Goal: Task Accomplishment & Management: Use online tool/utility

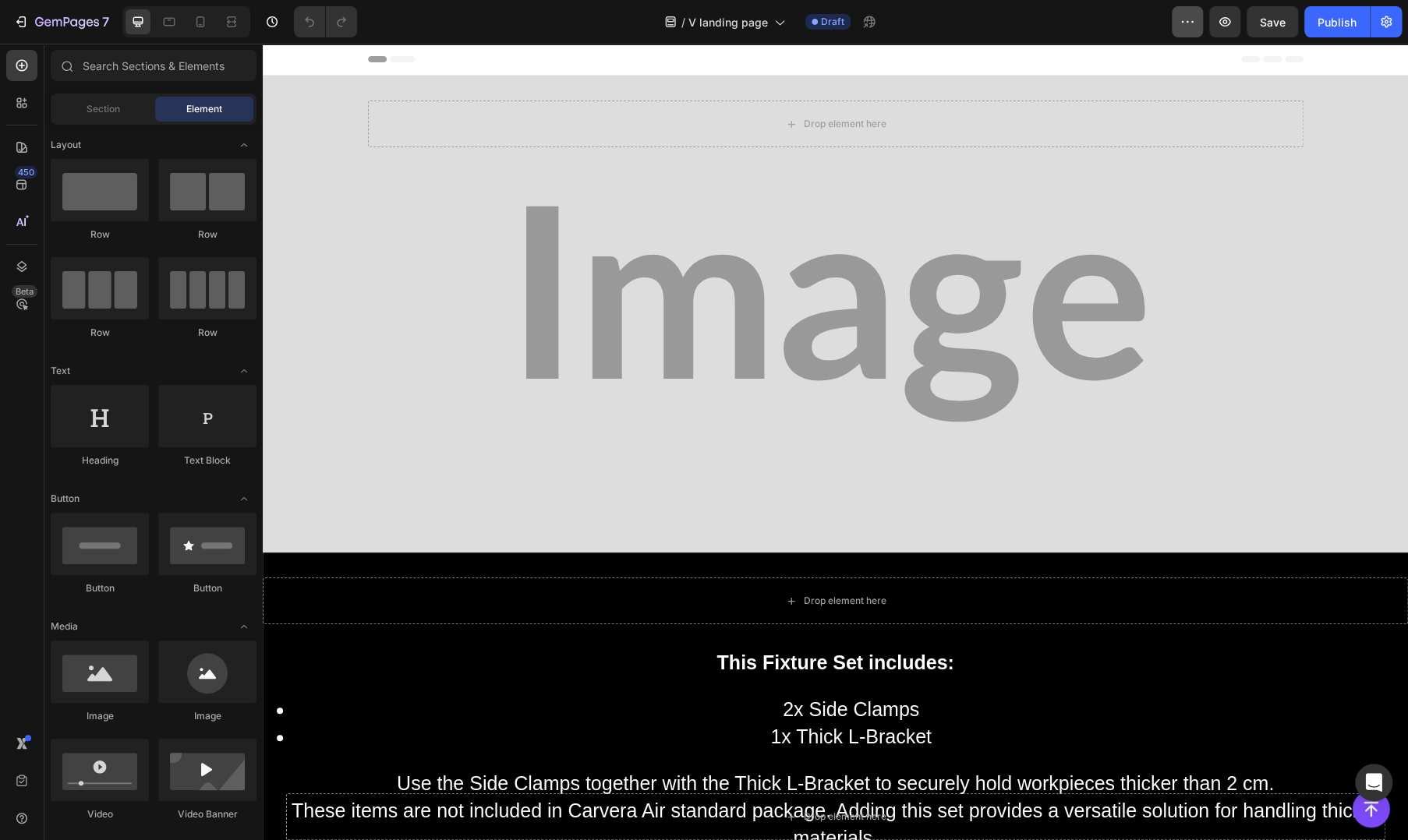
click at [1194, 23] on icon "button" at bounding box center [1187, 22] width 16 height 16
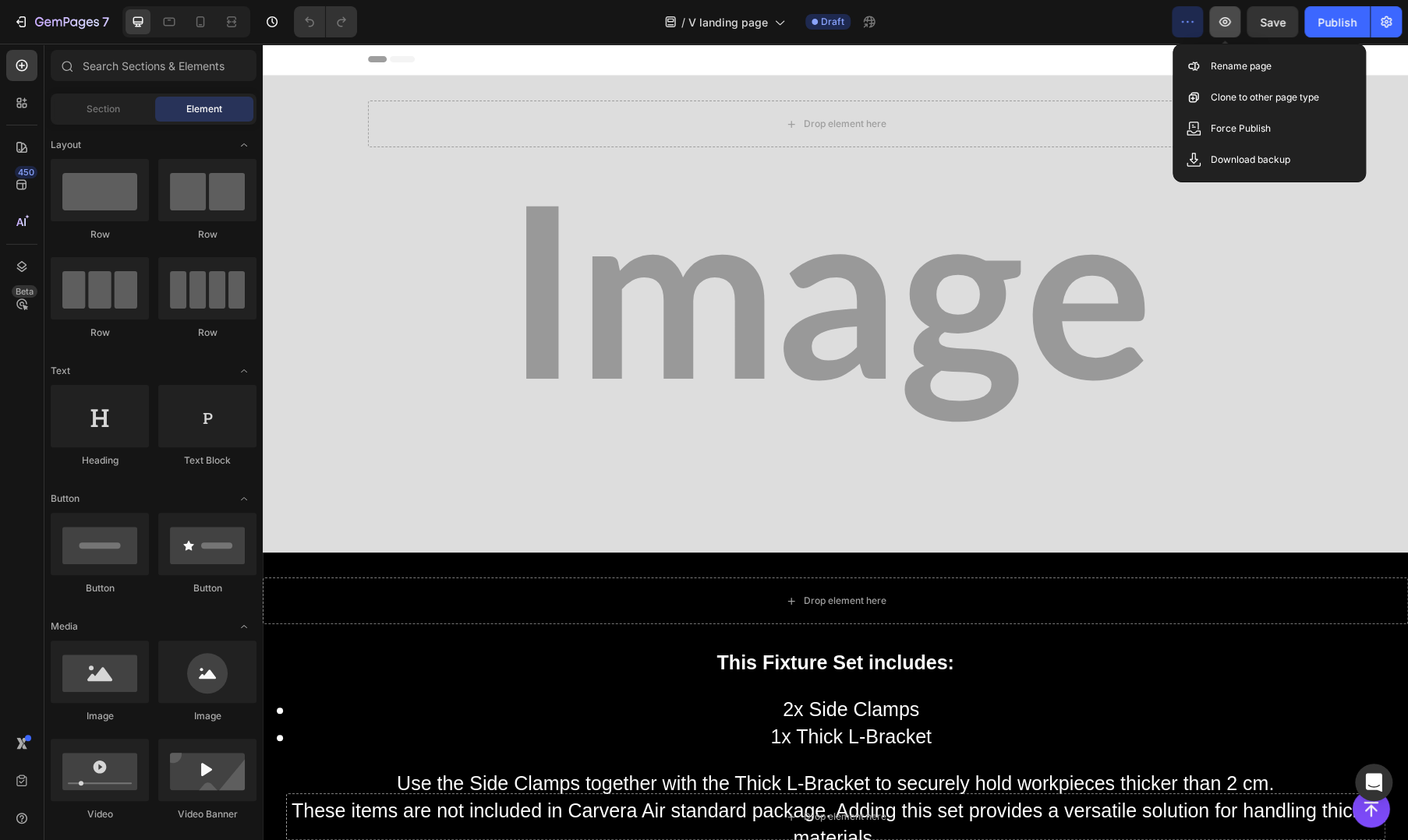
click at [1228, 26] on icon "button" at bounding box center [1225, 22] width 12 height 9
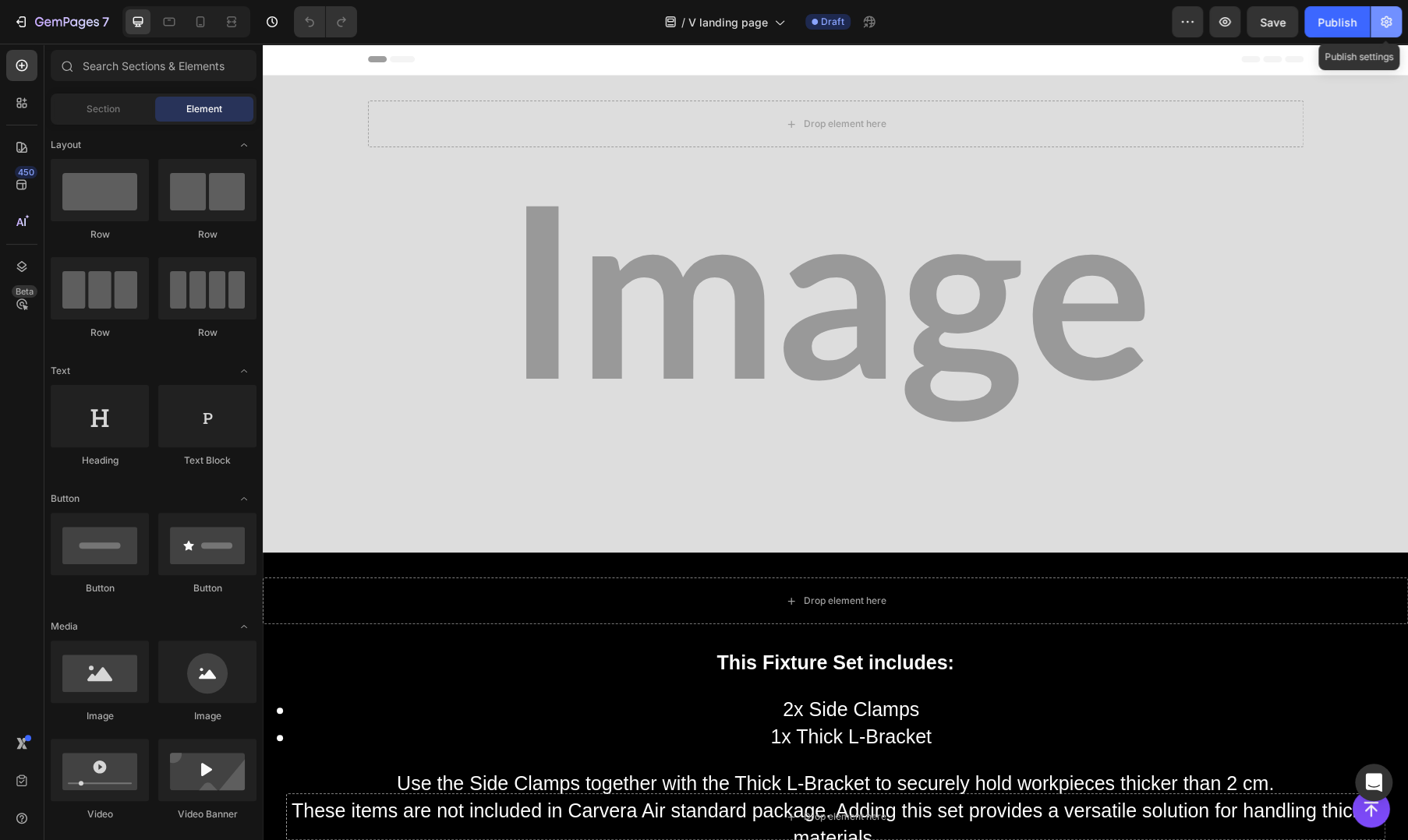
click at [1383, 28] on icon "button" at bounding box center [1387, 22] width 16 height 16
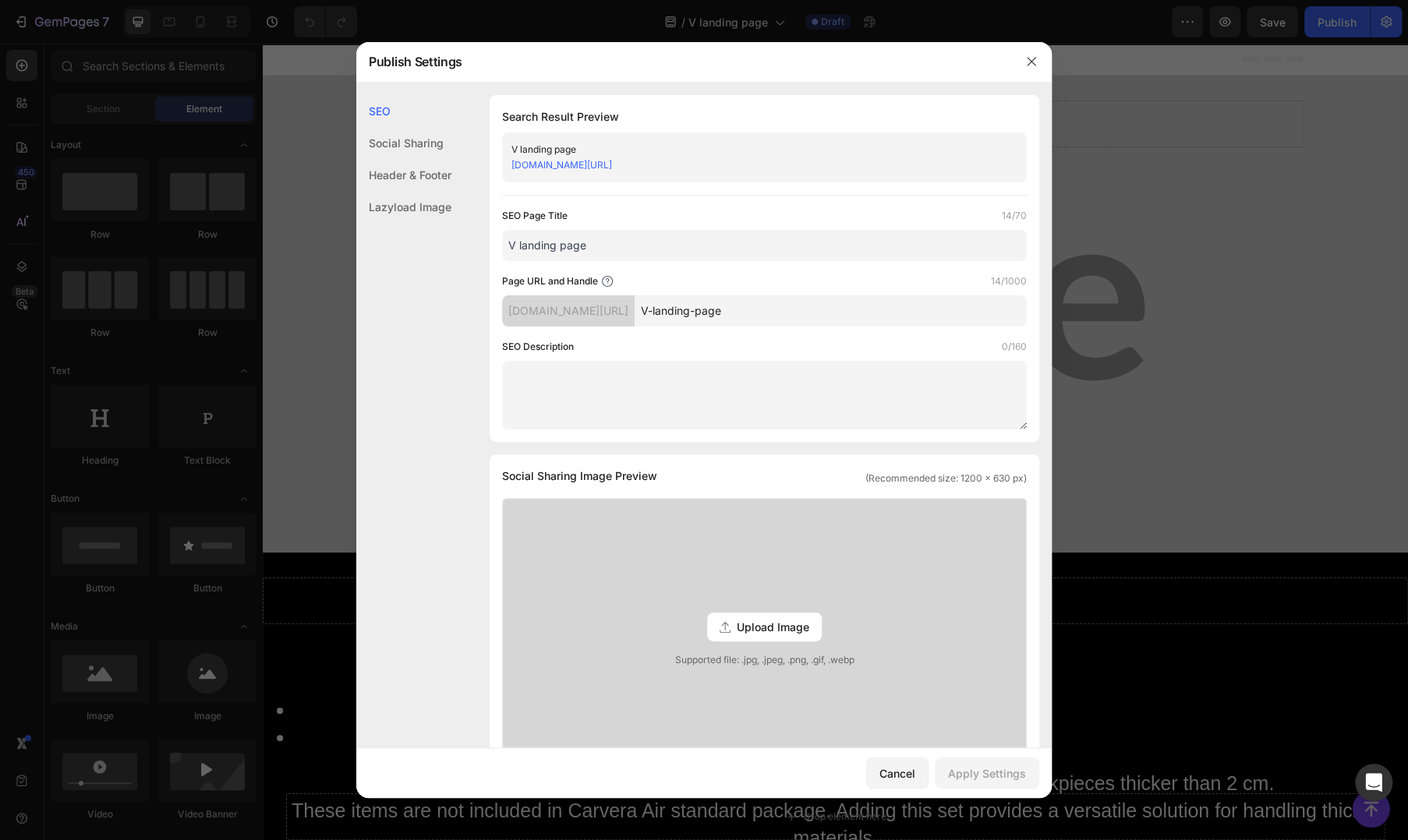
click at [409, 191] on div "Header & Footer" at bounding box center [404, 207] width 95 height 32
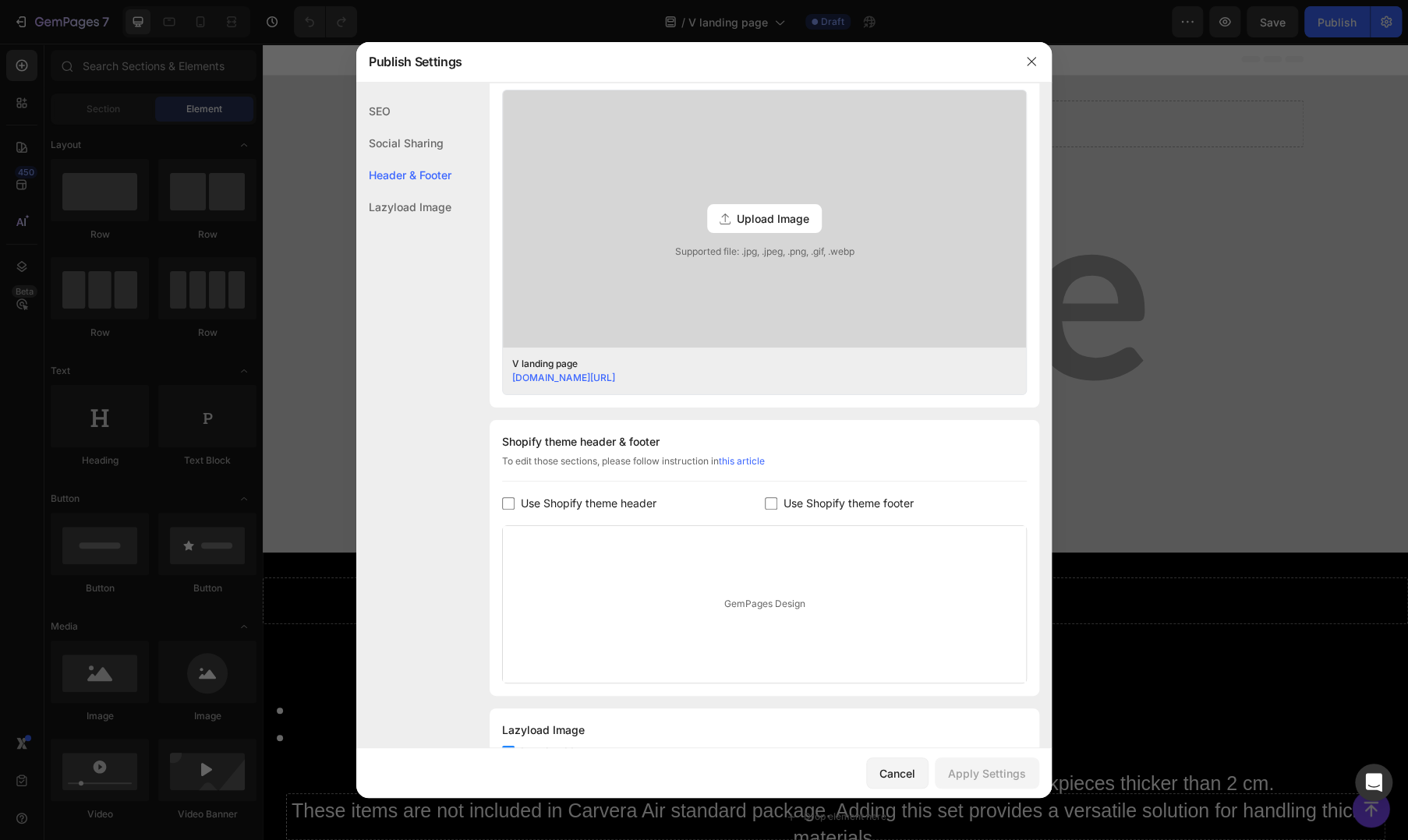
scroll to position [471, 0]
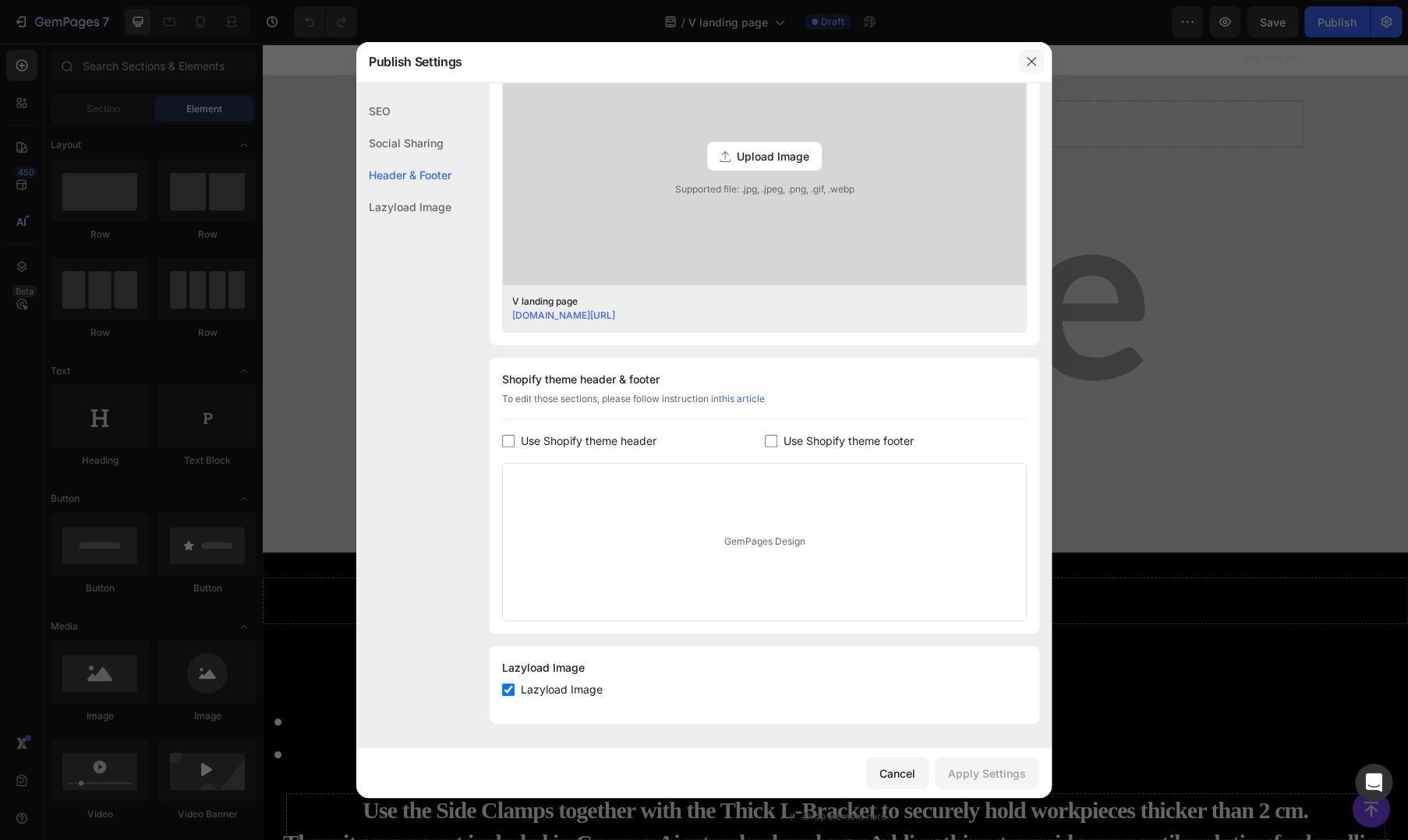
click at [1023, 60] on button "button" at bounding box center [1032, 62] width 25 height 25
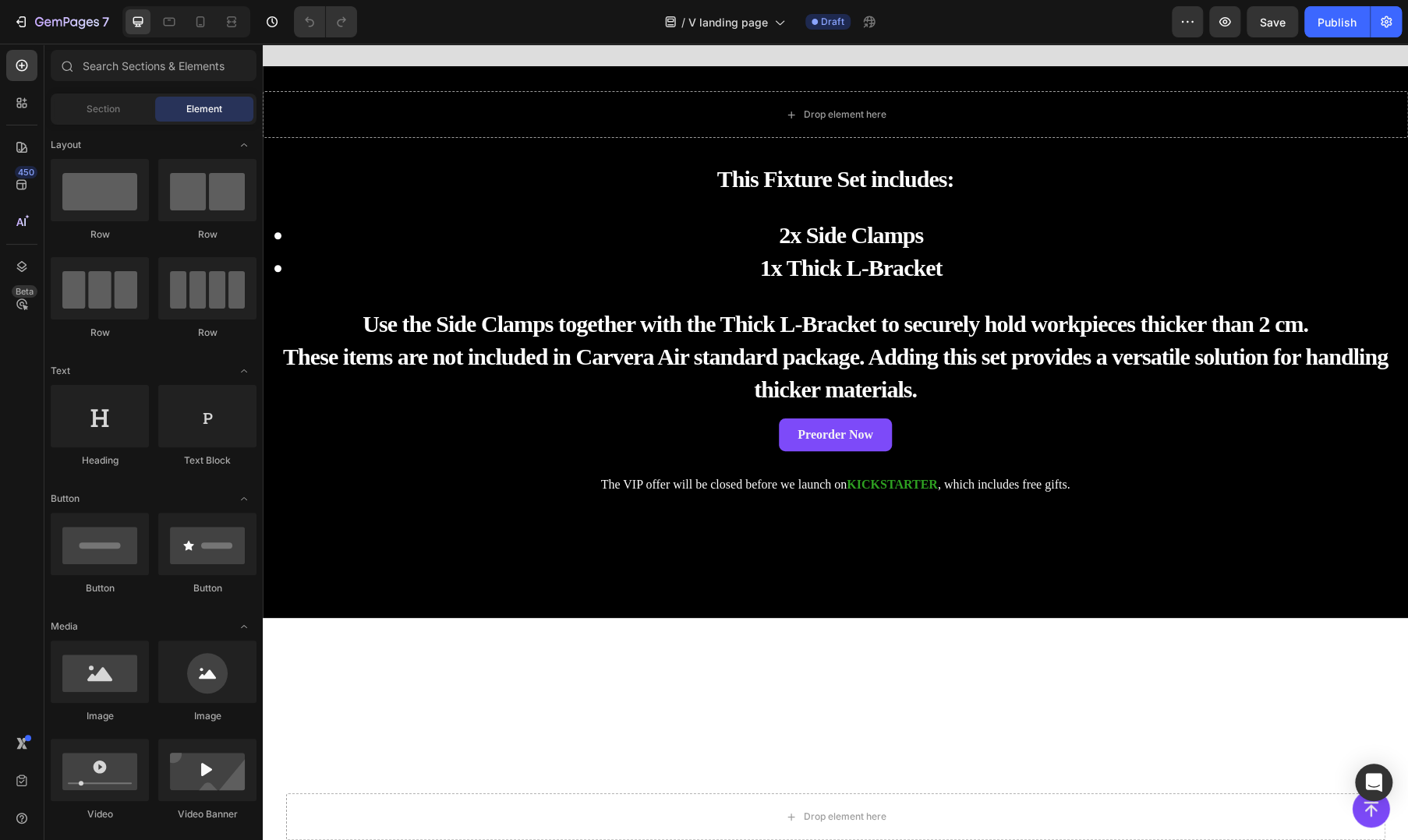
scroll to position [0, 0]
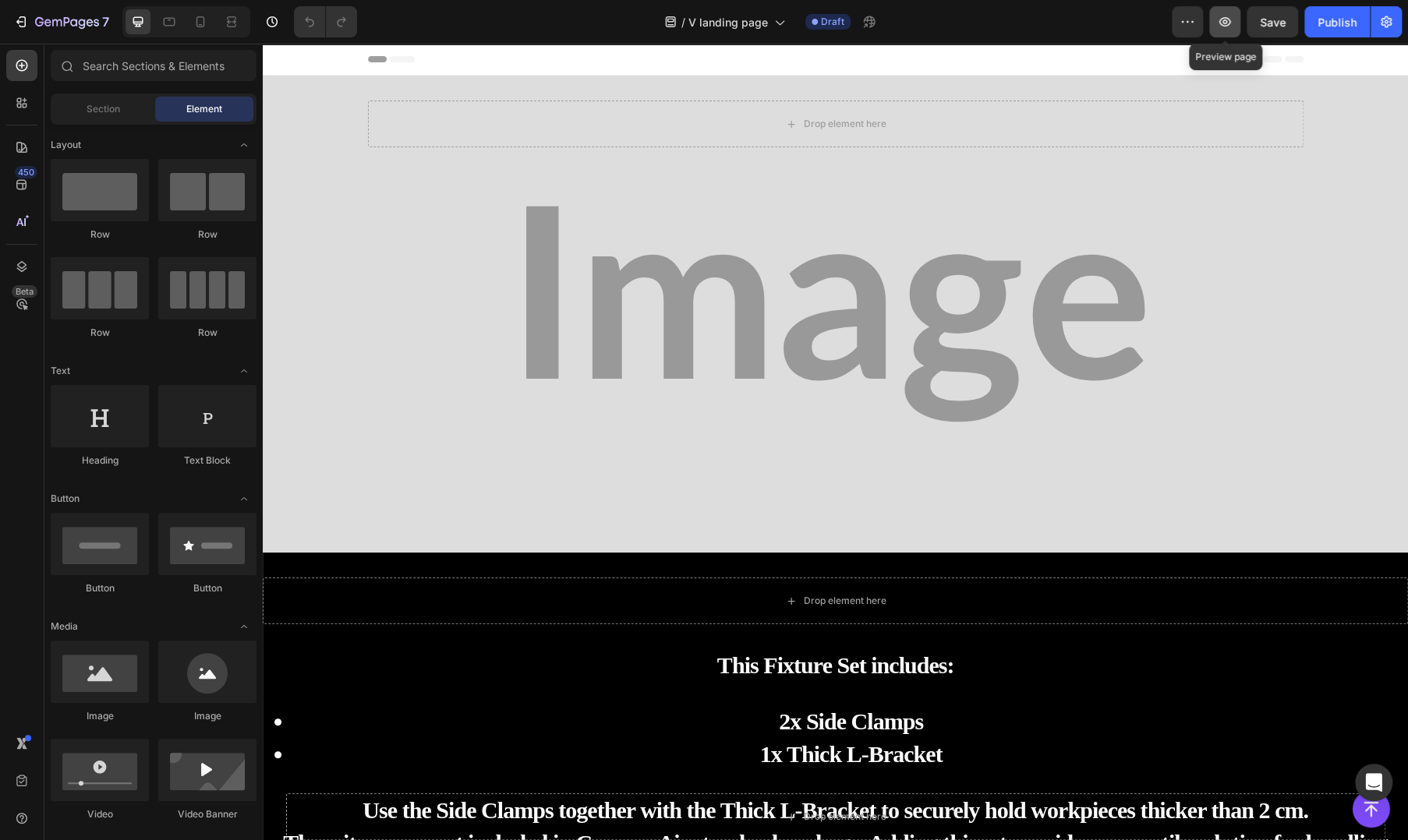
click at [1222, 28] on icon "button" at bounding box center [1225, 22] width 16 height 16
click at [836, 12] on div "/ V landing page Draft" at bounding box center [771, 21] width 802 height 31
click at [1387, 26] on icon "button" at bounding box center [1387, 22] width 11 height 12
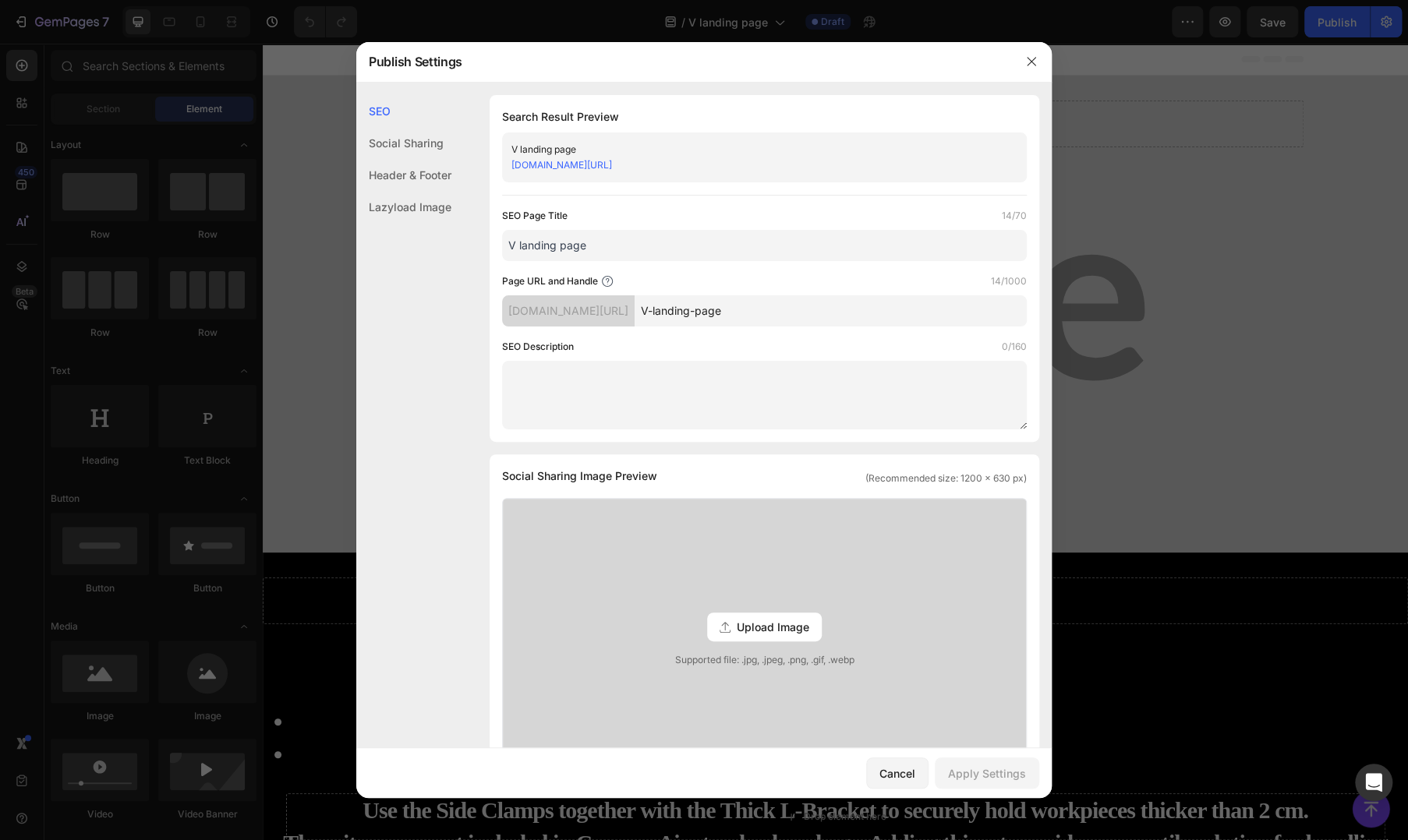
click at [415, 159] on div "Social Sharing" at bounding box center [404, 175] width 95 height 32
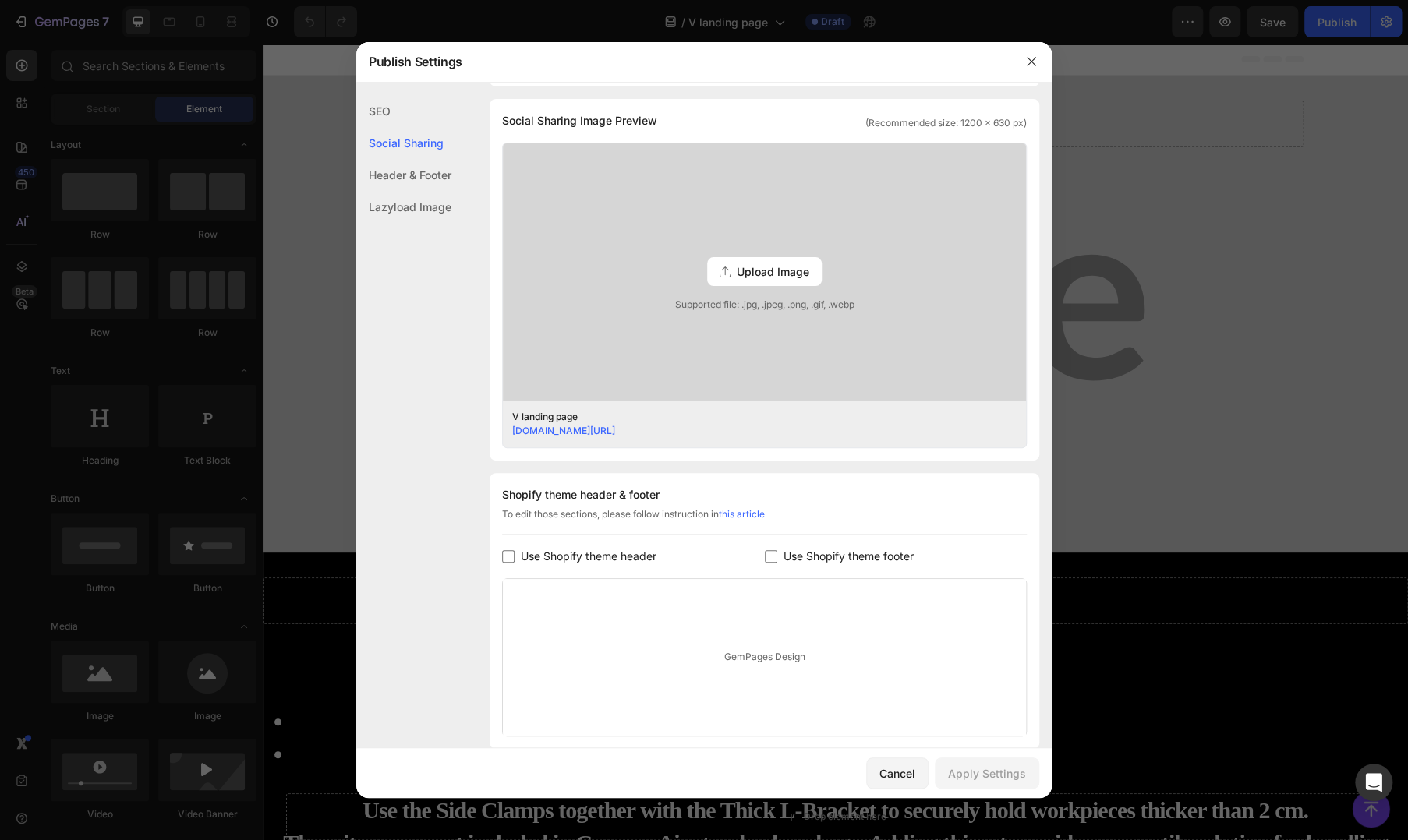
click at [409, 191] on div "Header & Footer" at bounding box center [404, 207] width 95 height 32
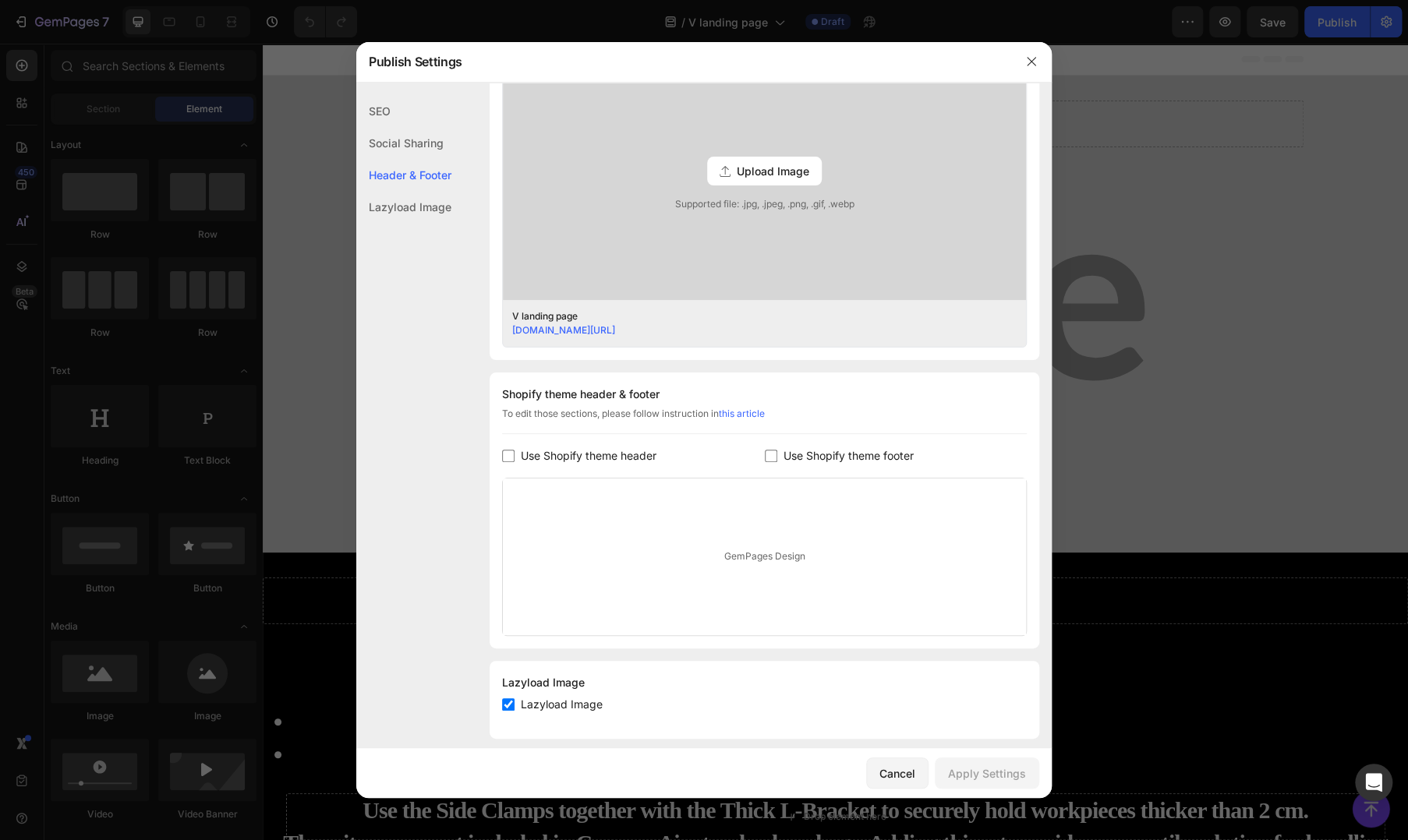
scroll to position [471, 0]
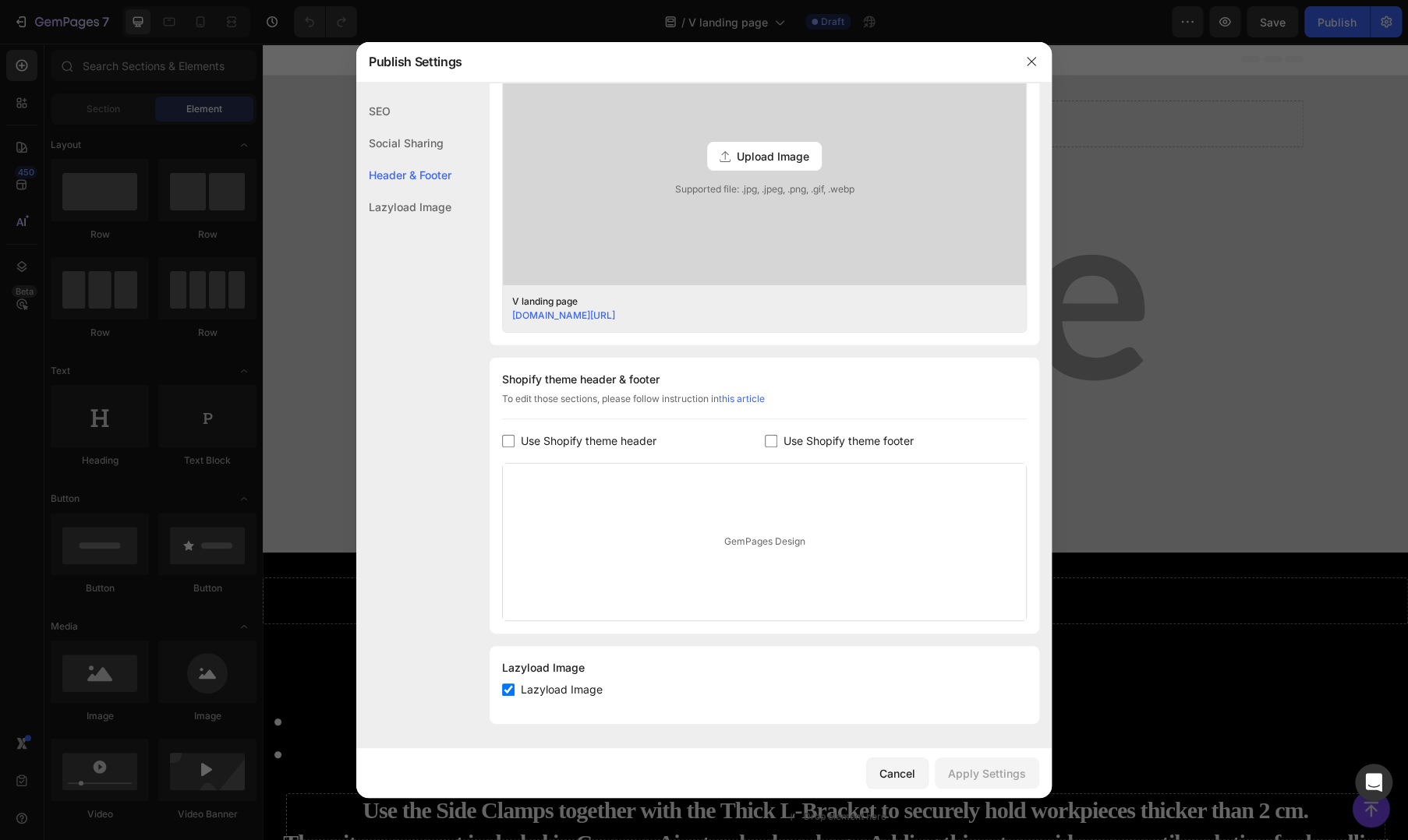
click at [428, 213] on div "Lazyload Image" at bounding box center [404, 207] width 95 height 32
click at [424, 159] on div "Social Sharing" at bounding box center [404, 175] width 95 height 32
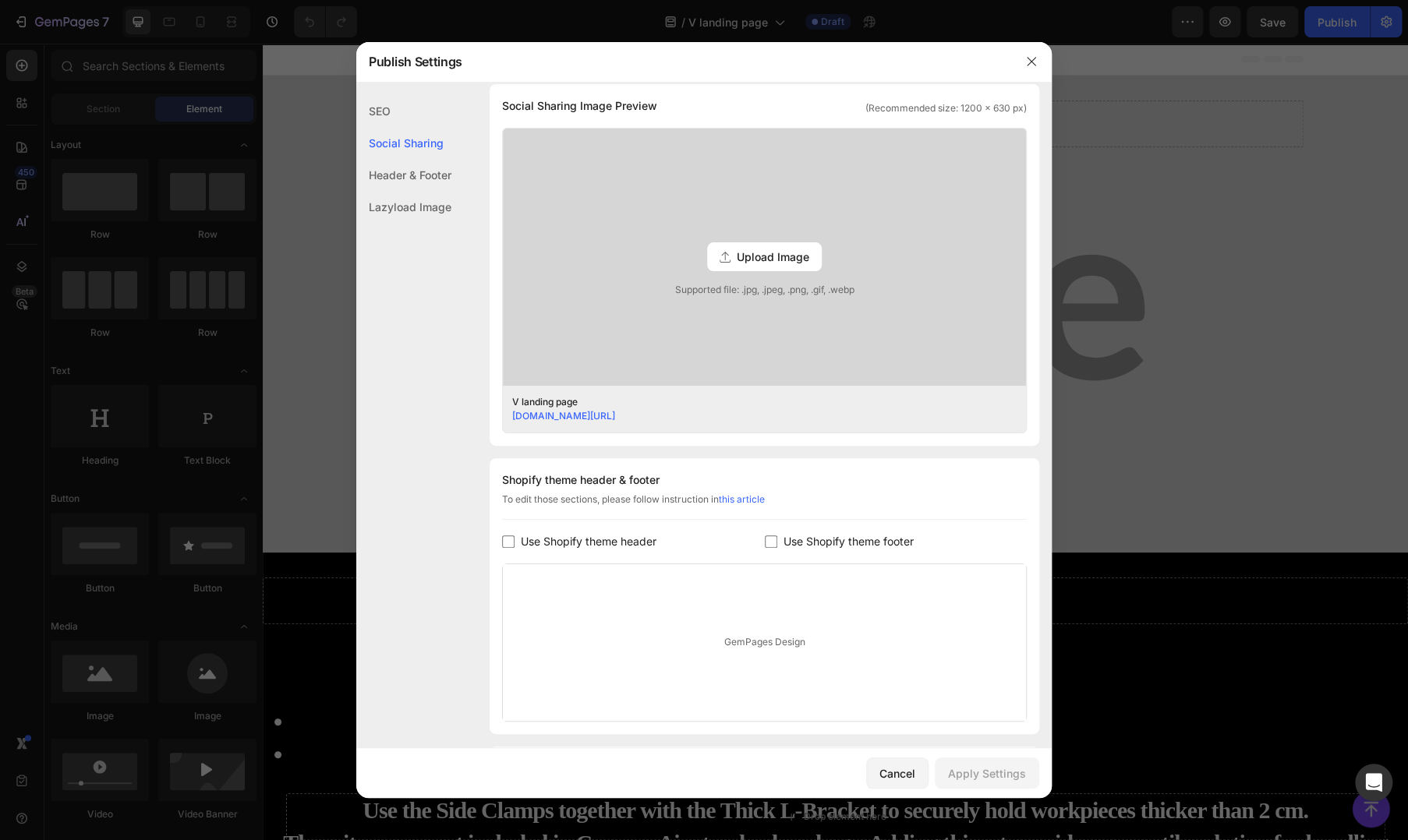
scroll to position [356, 0]
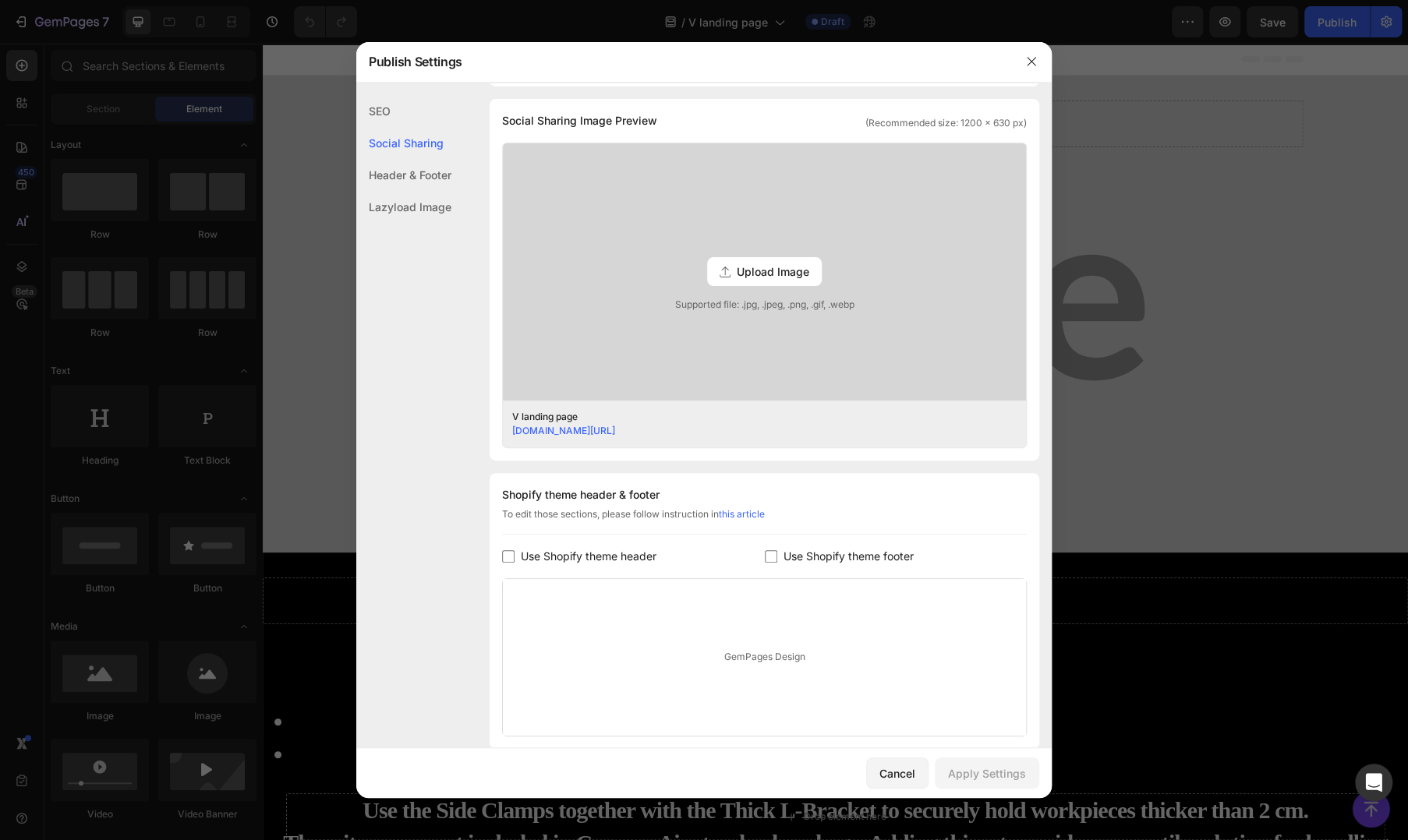
click at [383, 127] on div "SEO" at bounding box center [404, 143] width 95 height 32
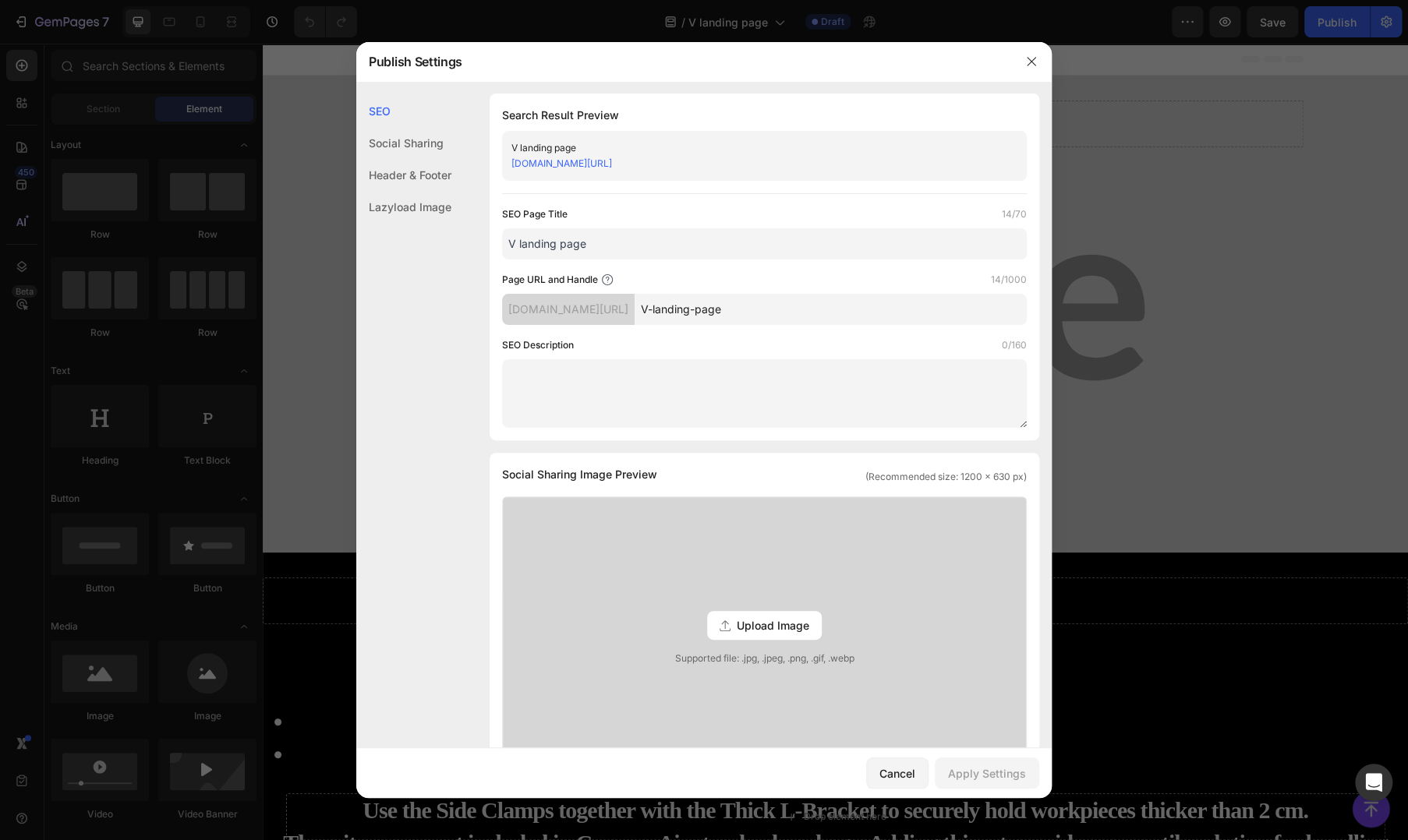
scroll to position [0, 0]
click at [1185, 459] on div at bounding box center [704, 420] width 1408 height 840
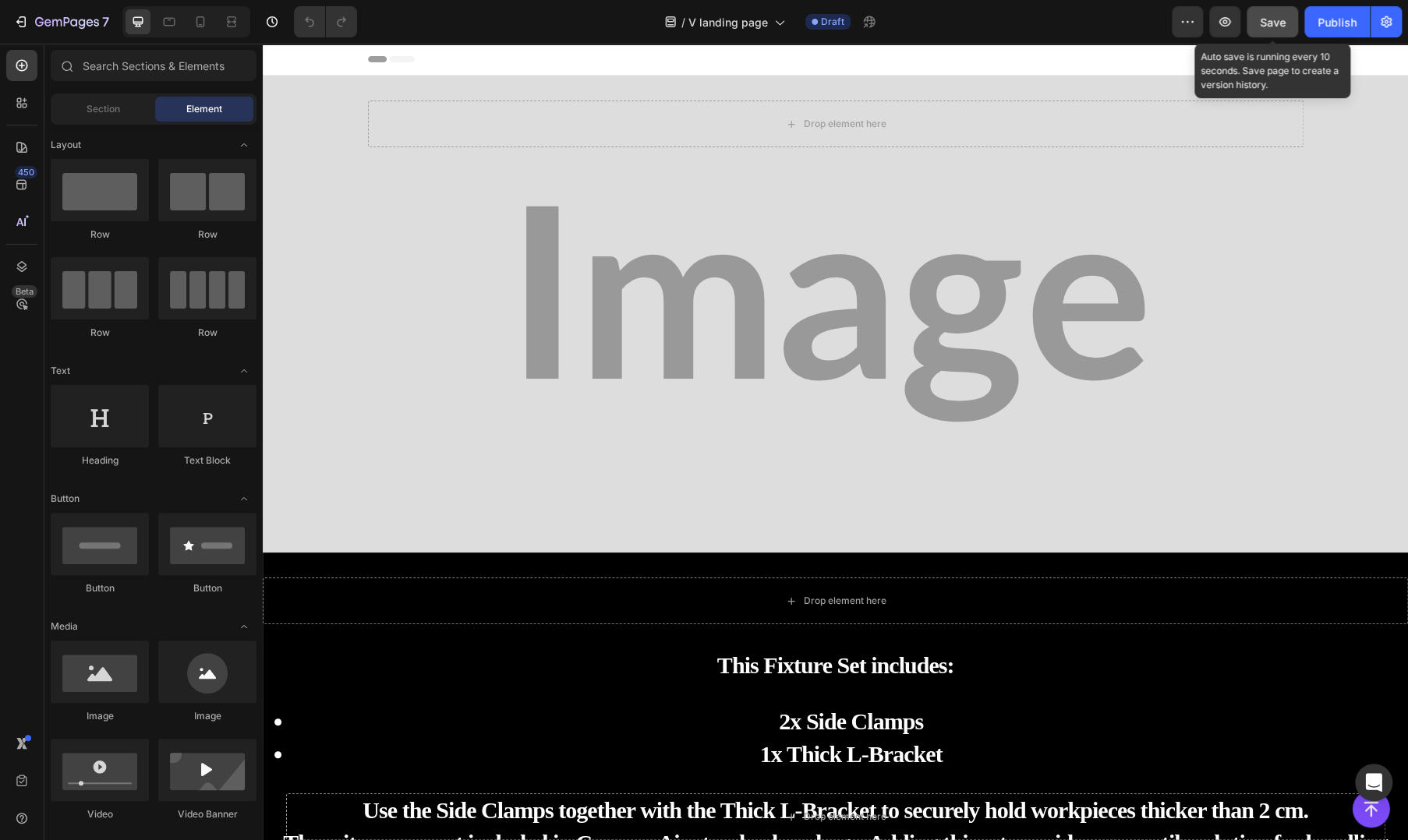
click at [1278, 25] on span "Save" at bounding box center [1273, 22] width 26 height 13
click at [1346, 19] on div "Publish" at bounding box center [1337, 22] width 39 height 17
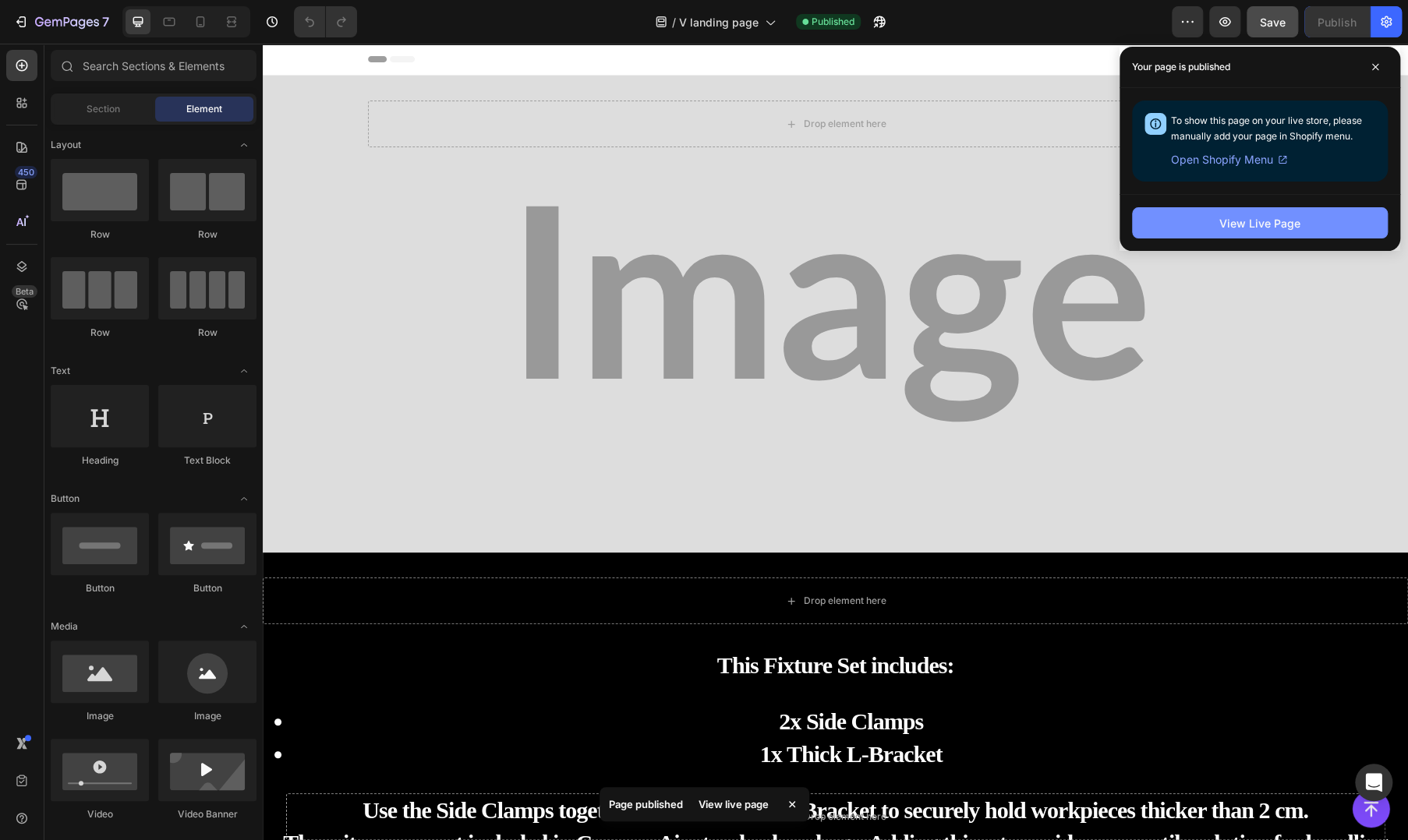
click at [1208, 232] on button "View Live Page" at bounding box center [1260, 222] width 256 height 31
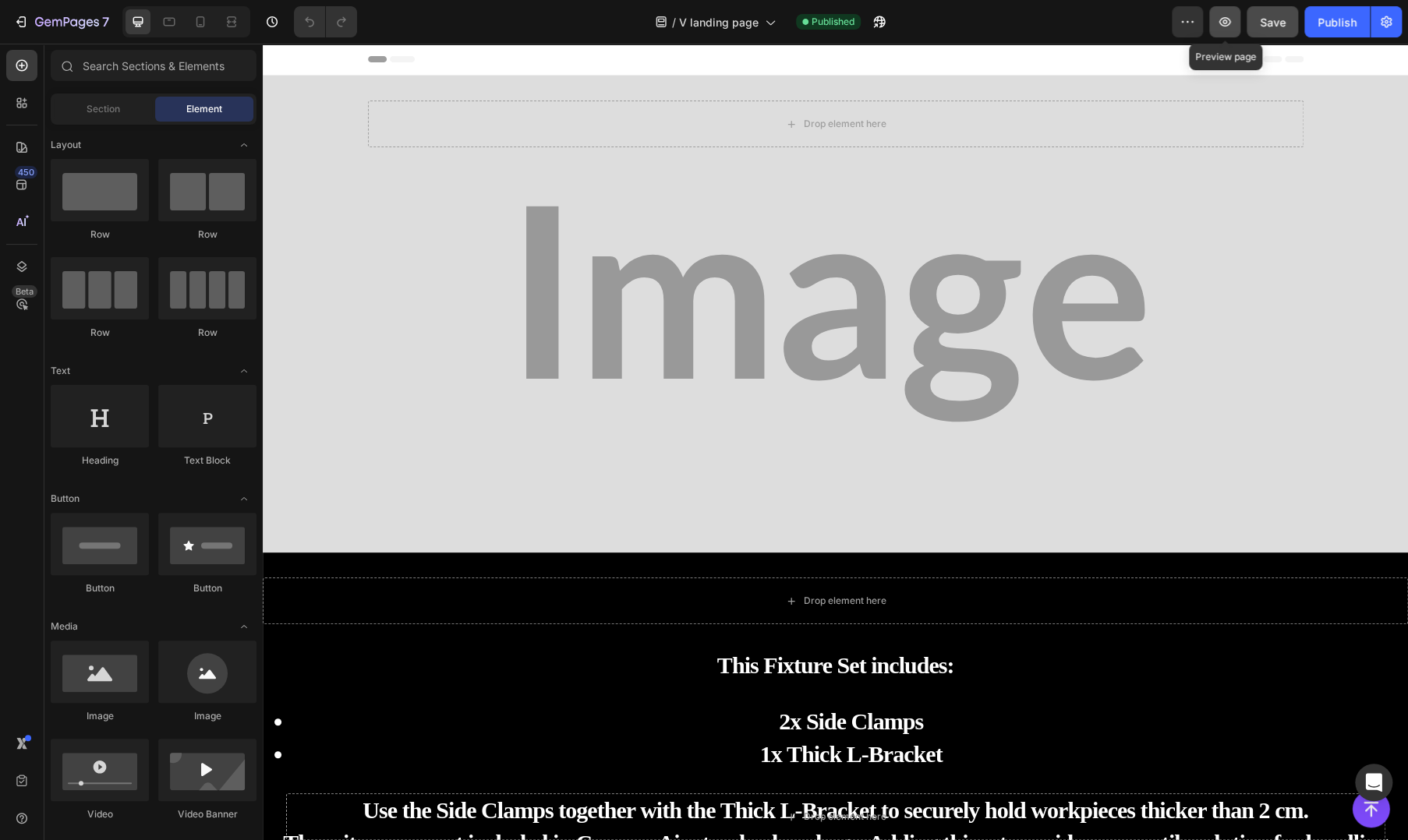
click at [1229, 17] on icon "button" at bounding box center [1225, 22] width 16 height 16
click at [1216, 21] on button "button" at bounding box center [1225, 21] width 31 height 31
click at [1229, 21] on icon "button" at bounding box center [1225, 22] width 16 height 16
click at [1225, 23] on icon "button" at bounding box center [1225, 22] width 16 height 16
click at [1228, 24] on icon "button" at bounding box center [1225, 22] width 16 height 16
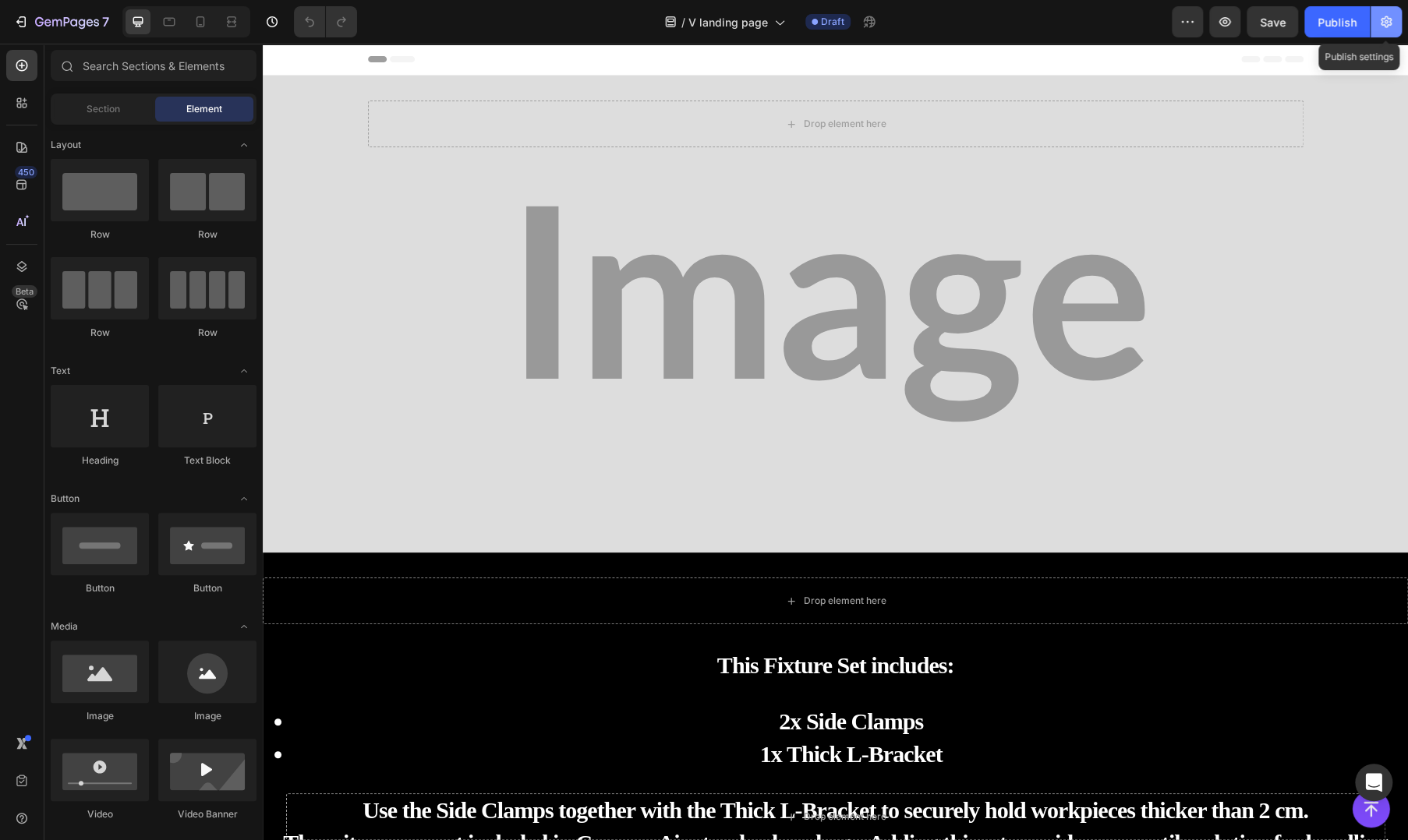
click at [1401, 27] on button "button" at bounding box center [1386, 21] width 31 height 31
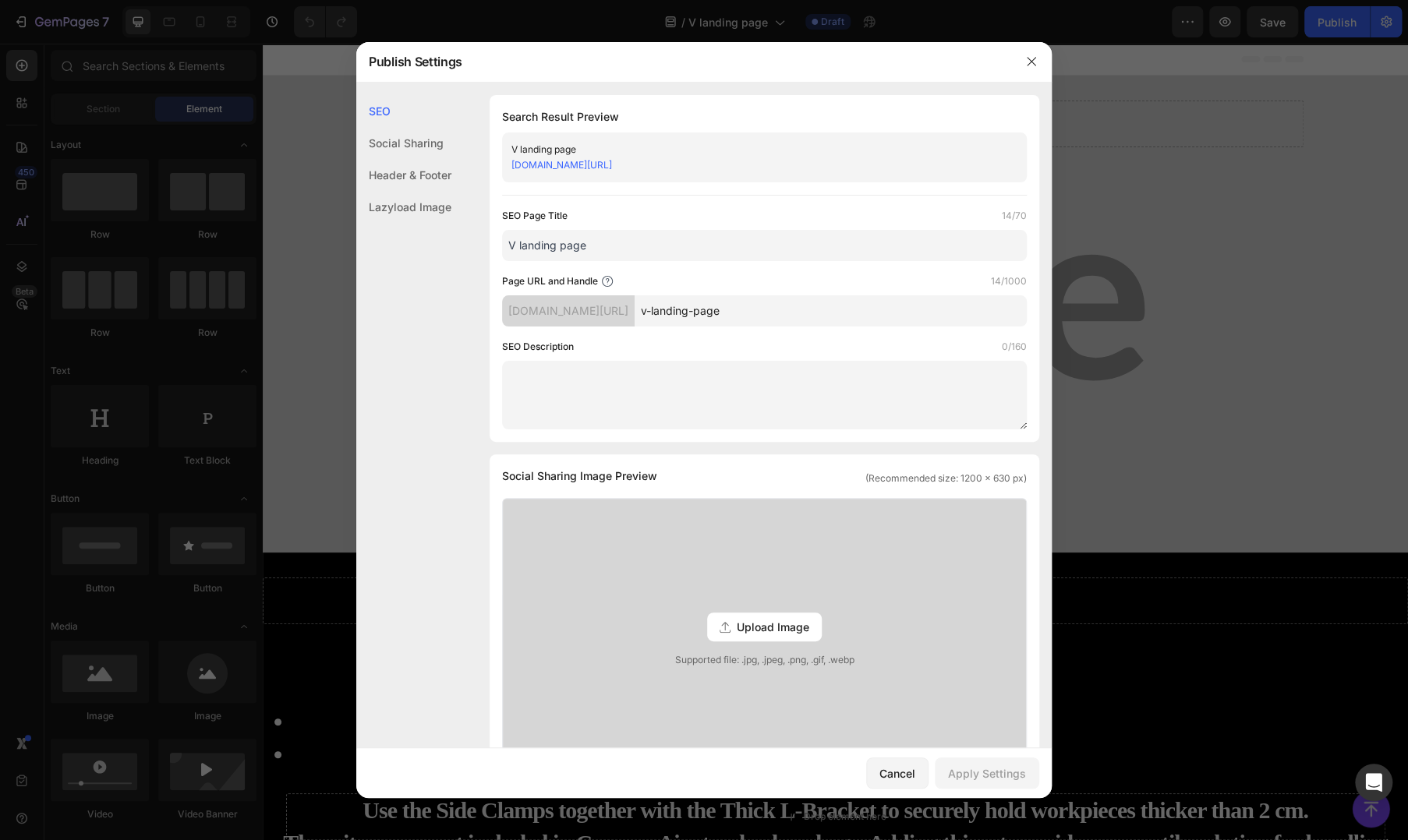
click at [411, 159] on div "Social Sharing" at bounding box center [404, 175] width 95 height 32
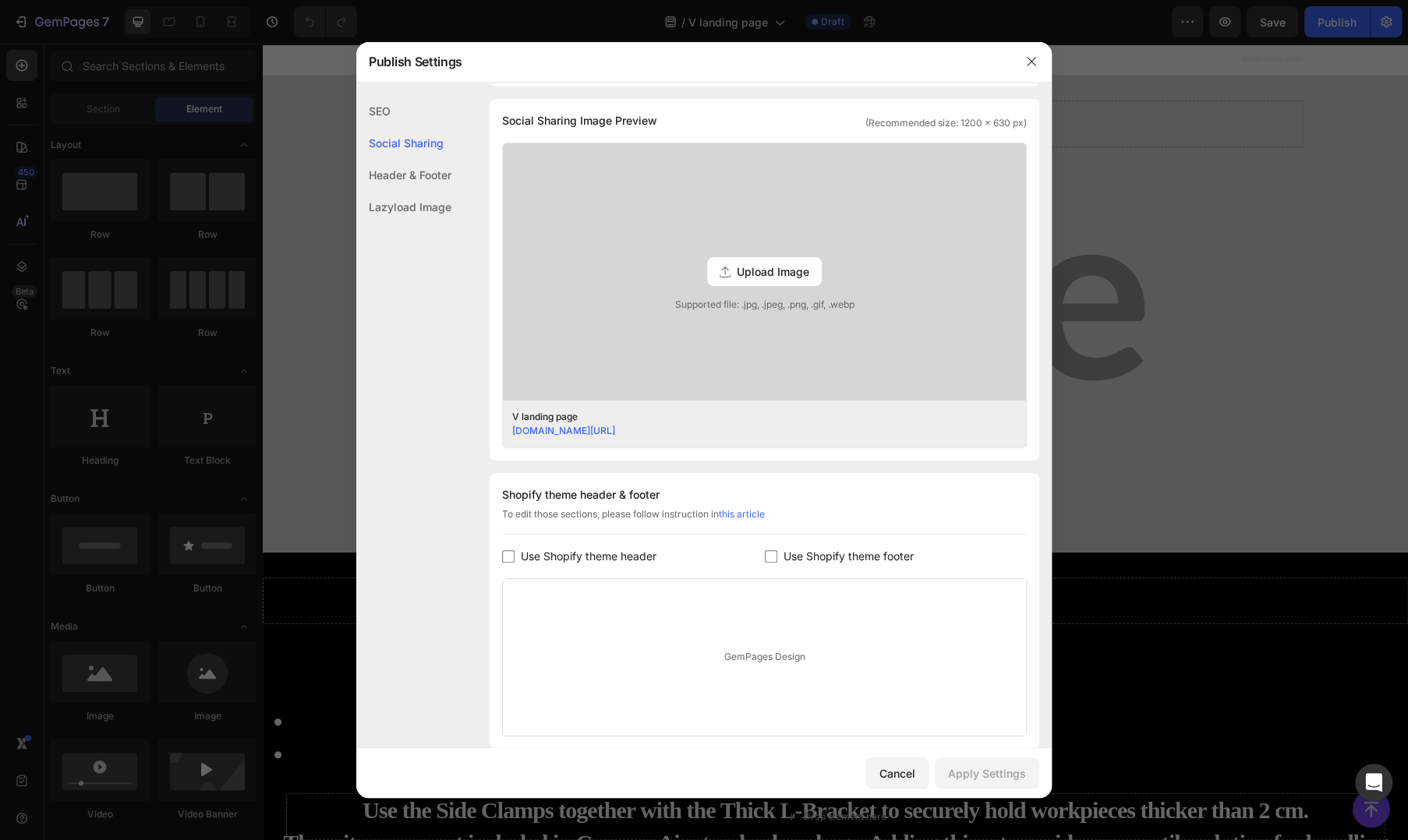
click at [406, 191] on div "Header & Footer" at bounding box center [404, 207] width 95 height 32
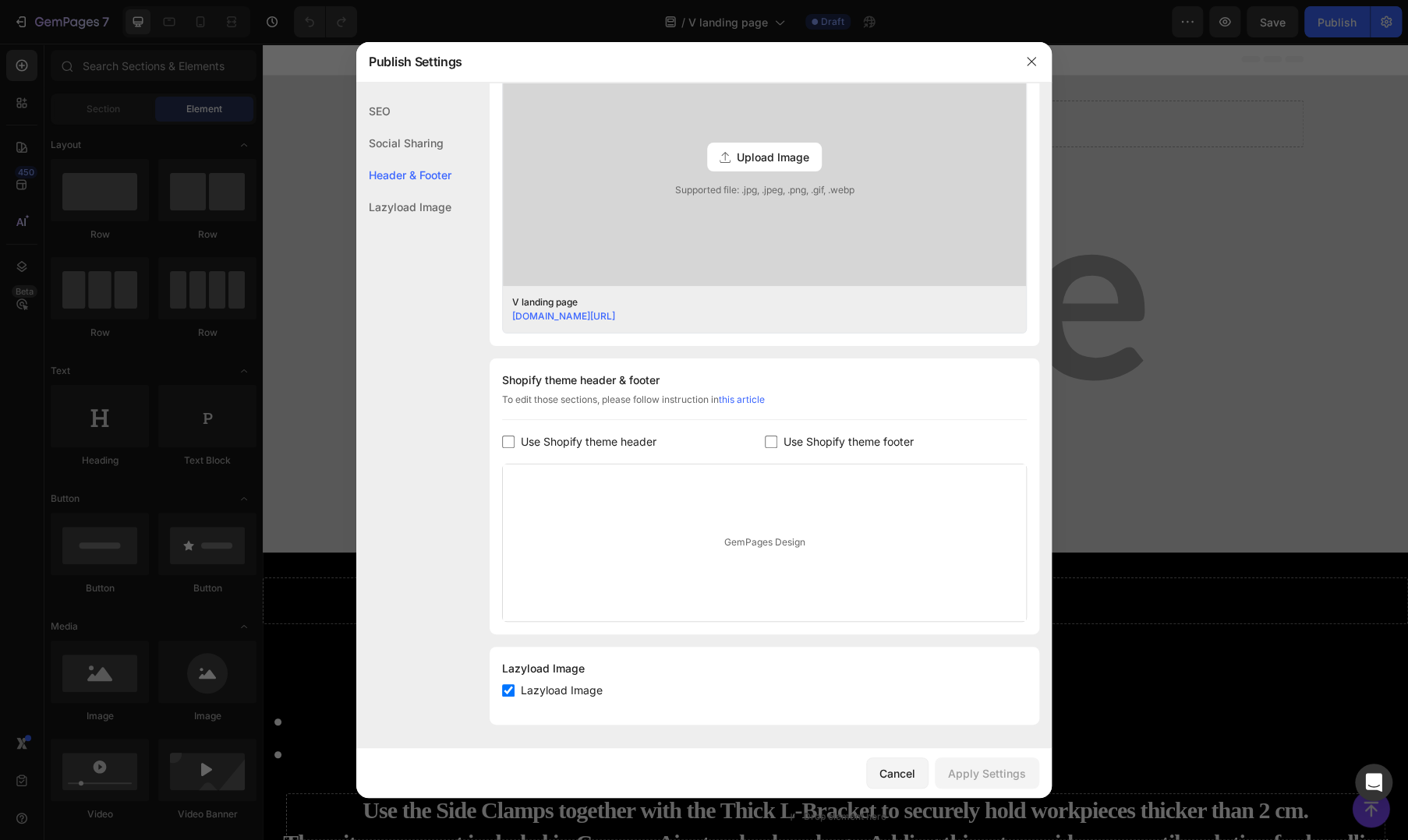
scroll to position [471, 0]
click at [574, 441] on span "Use Shopify theme header" at bounding box center [589, 441] width 136 height 19
checkbox input "true"
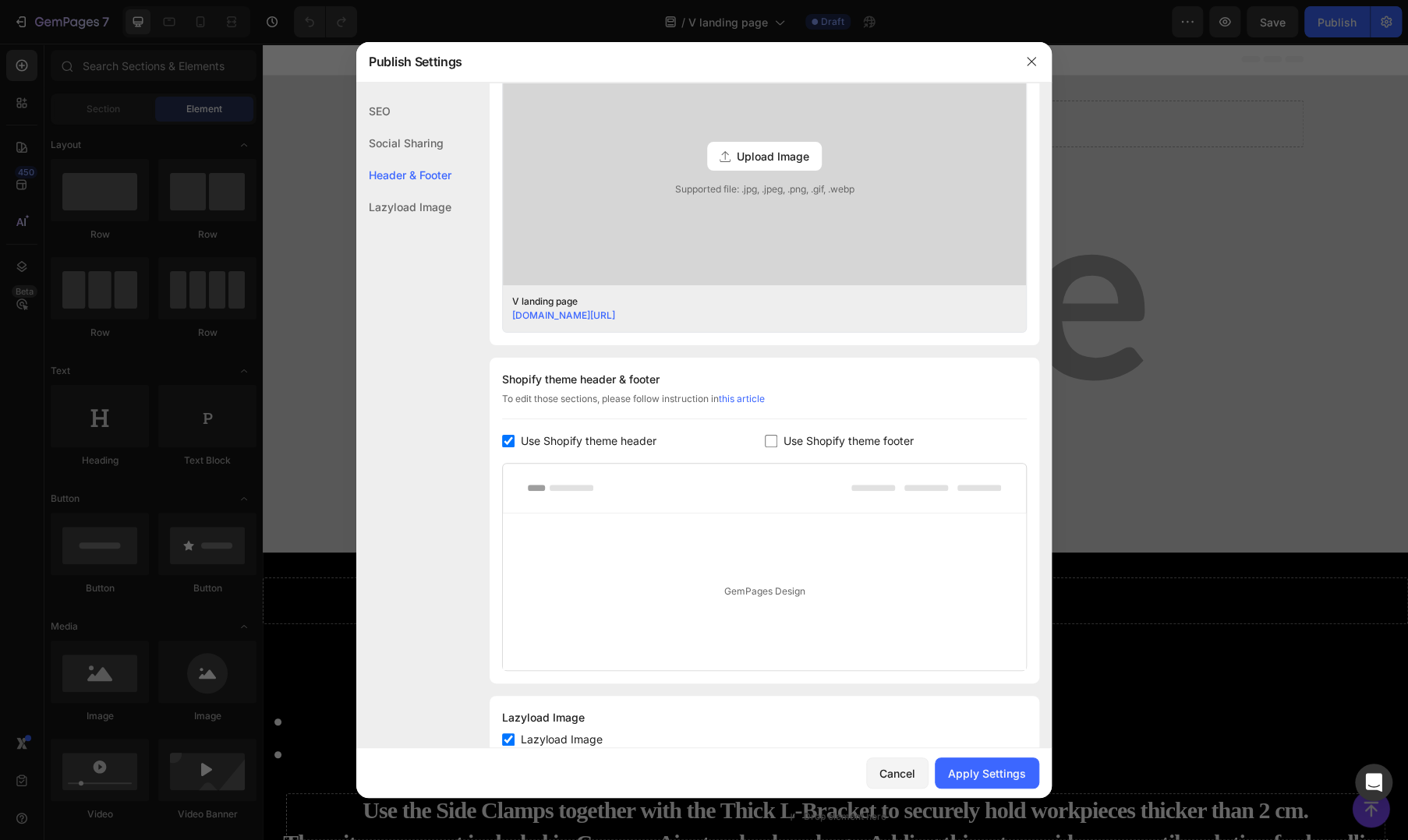
click at [795, 438] on span "Use Shopify theme footer" at bounding box center [848, 441] width 130 height 19
checkbox input "true"
click at [547, 440] on span "Use Shopify theme header" at bounding box center [589, 441] width 136 height 19
checkbox input "false"
click at [770, 437] on input "checkbox" at bounding box center [772, 441] width 13 height 13
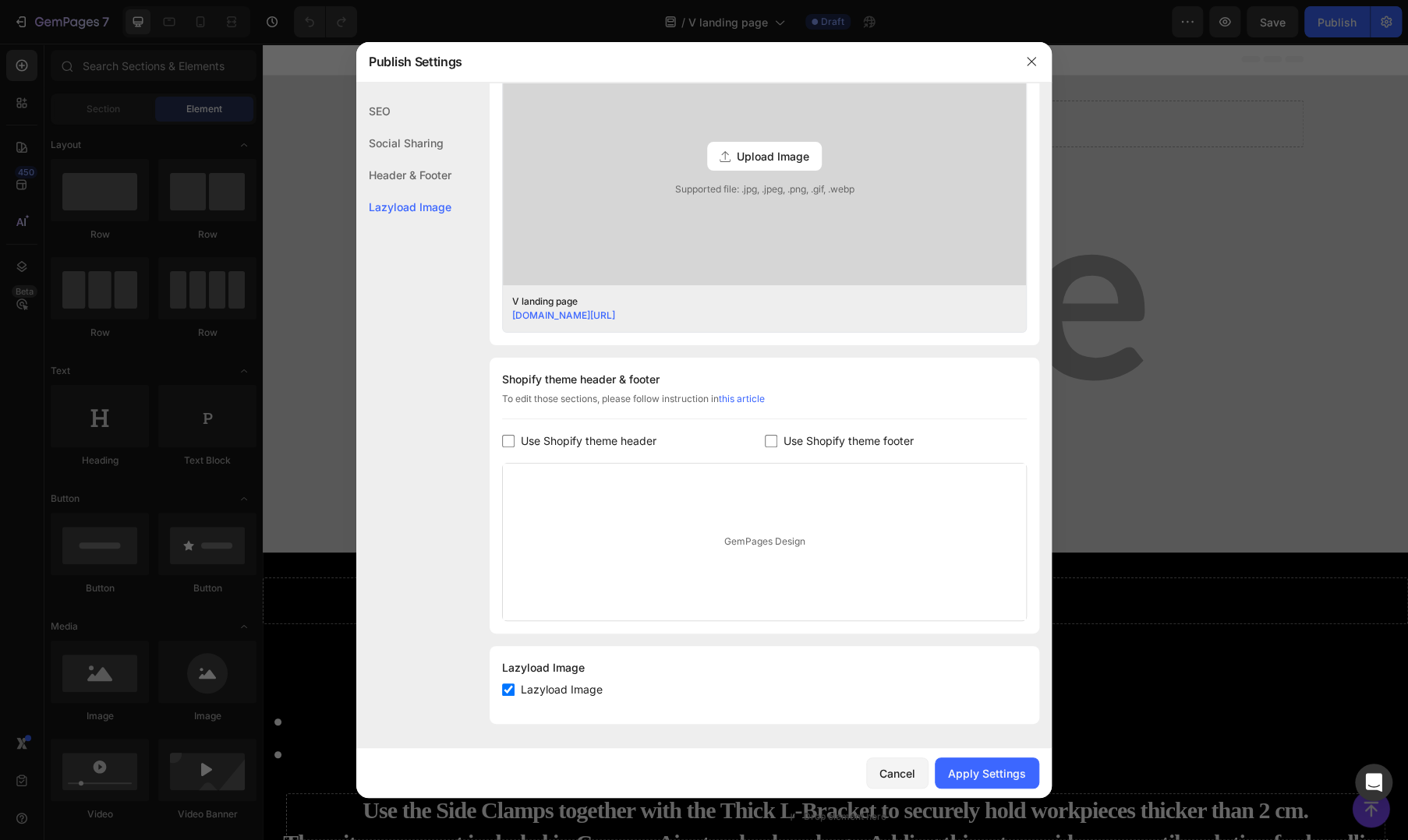
click at [770, 435] on input "checkbox" at bounding box center [772, 441] width 13 height 13
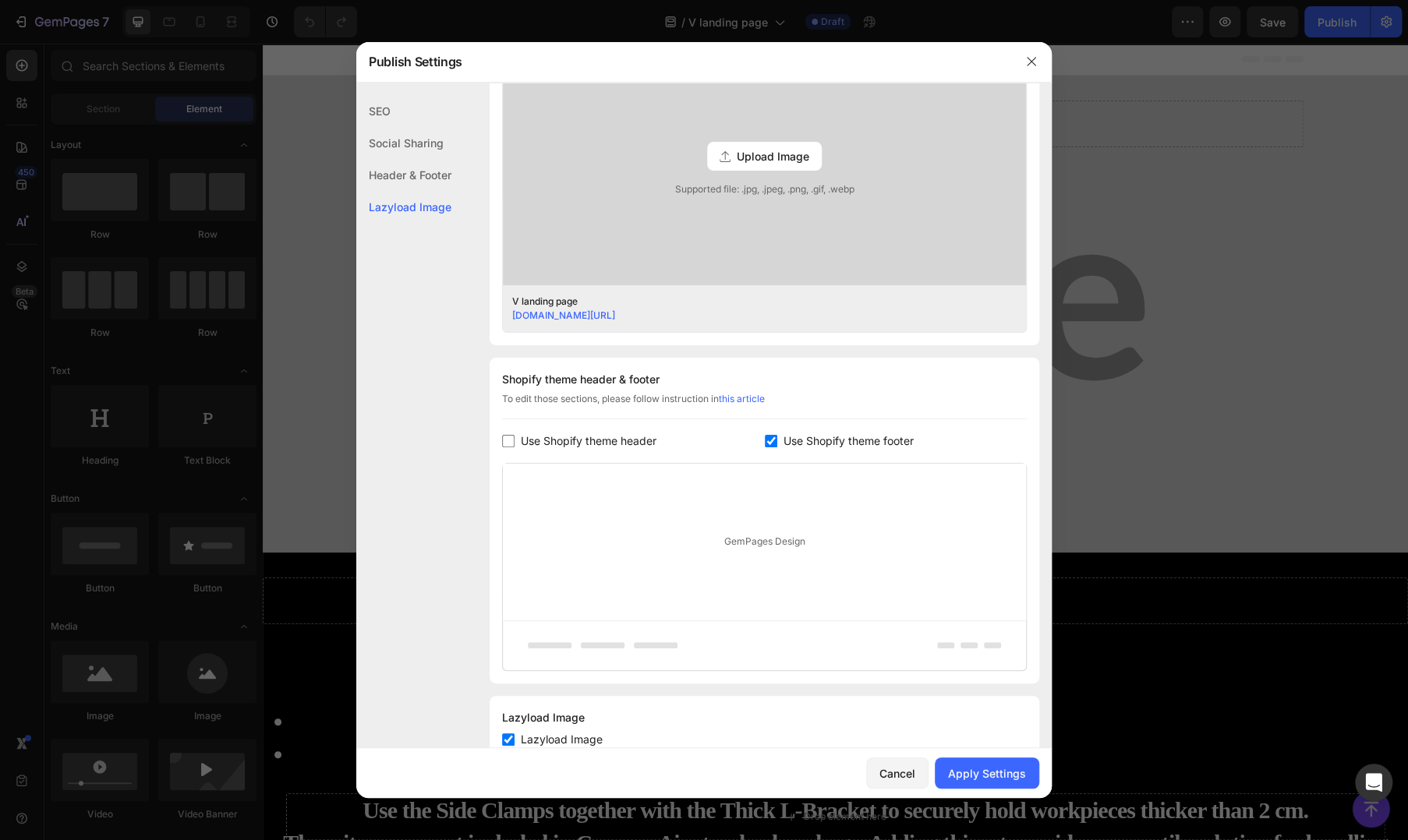
click at [770, 435] on input "checkbox" at bounding box center [772, 441] width 13 height 13
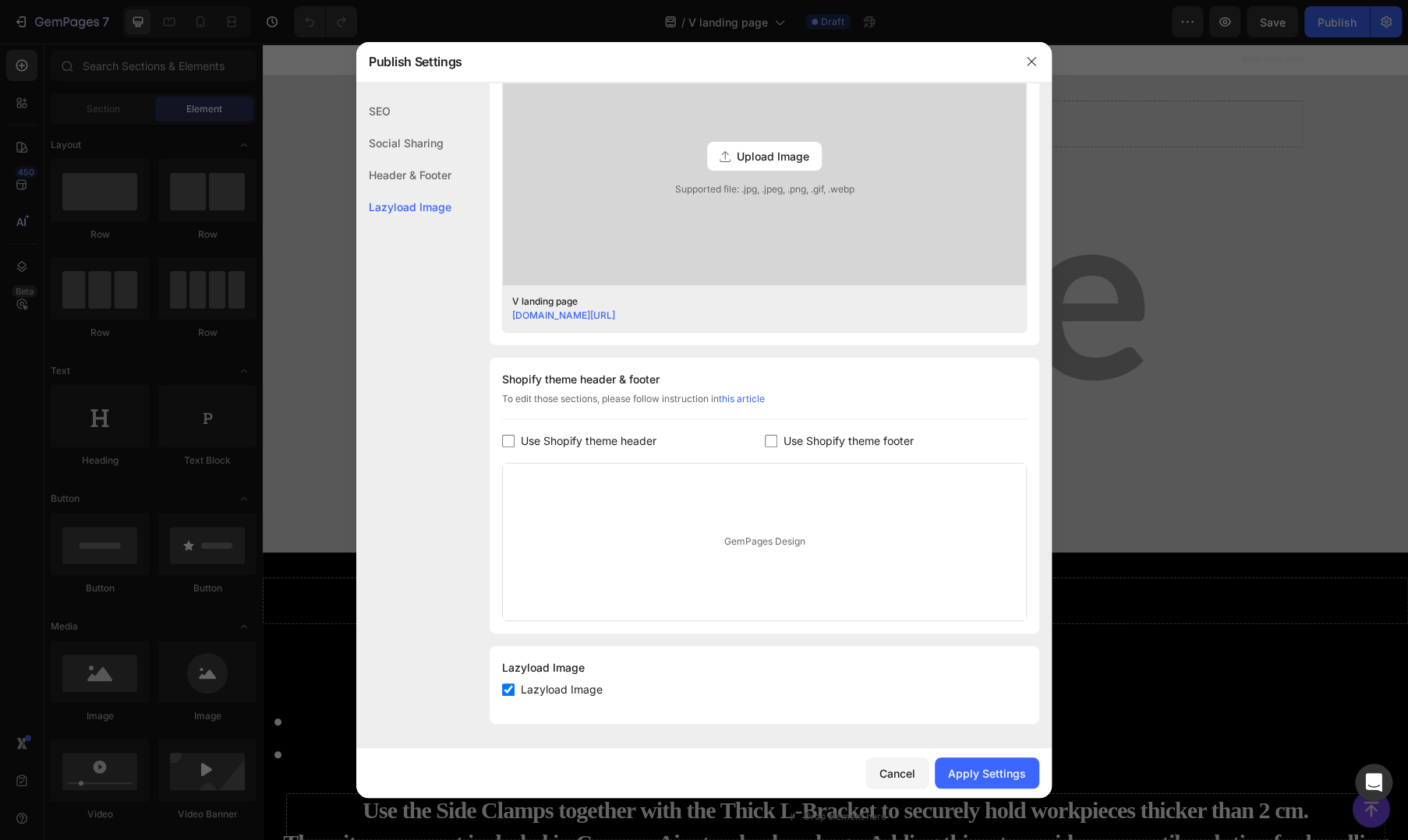
click at [770, 435] on input "checkbox" at bounding box center [772, 441] width 13 height 13
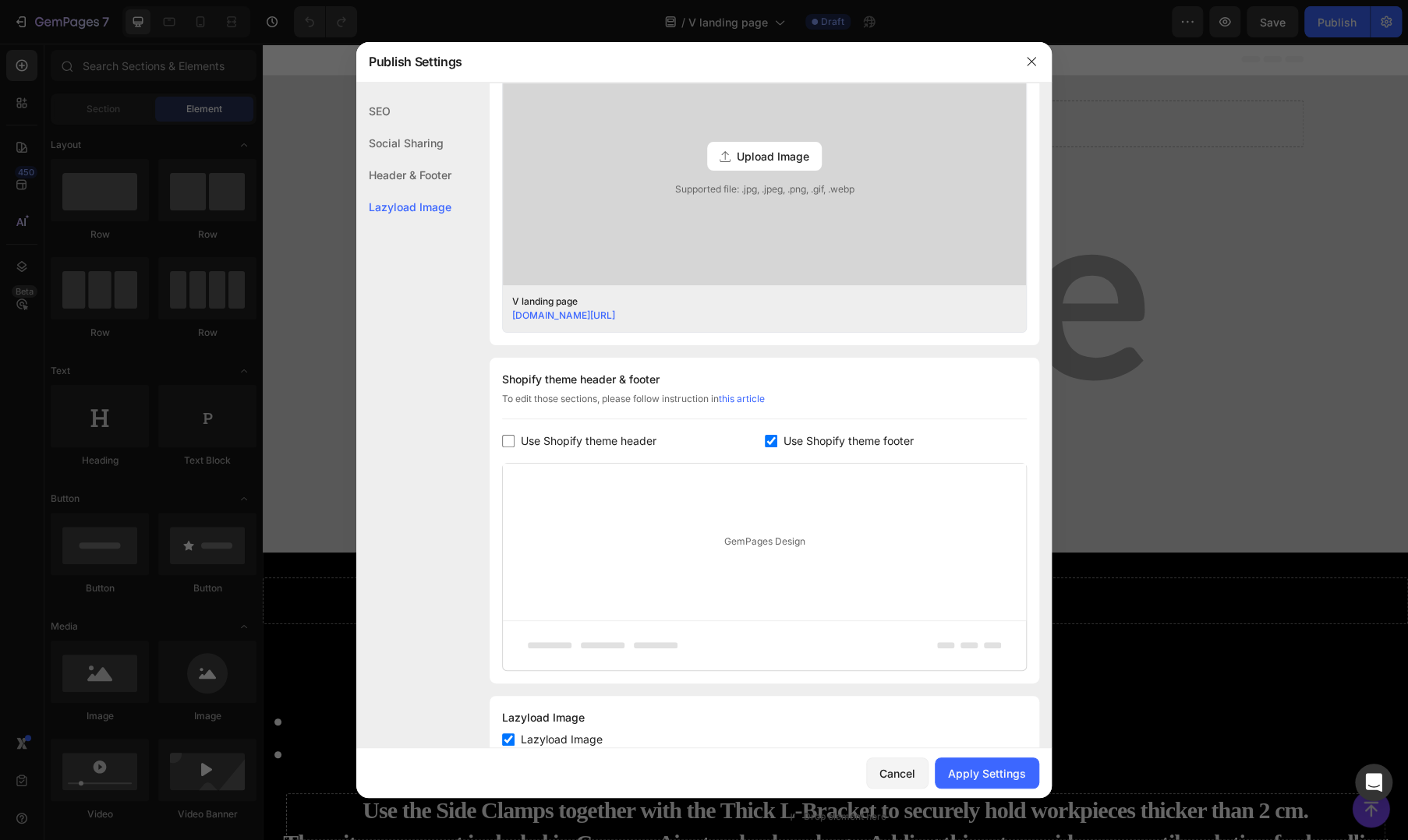
click at [783, 439] on span "Use Shopify theme footer" at bounding box center [848, 441] width 130 height 19
checkbox input "false"
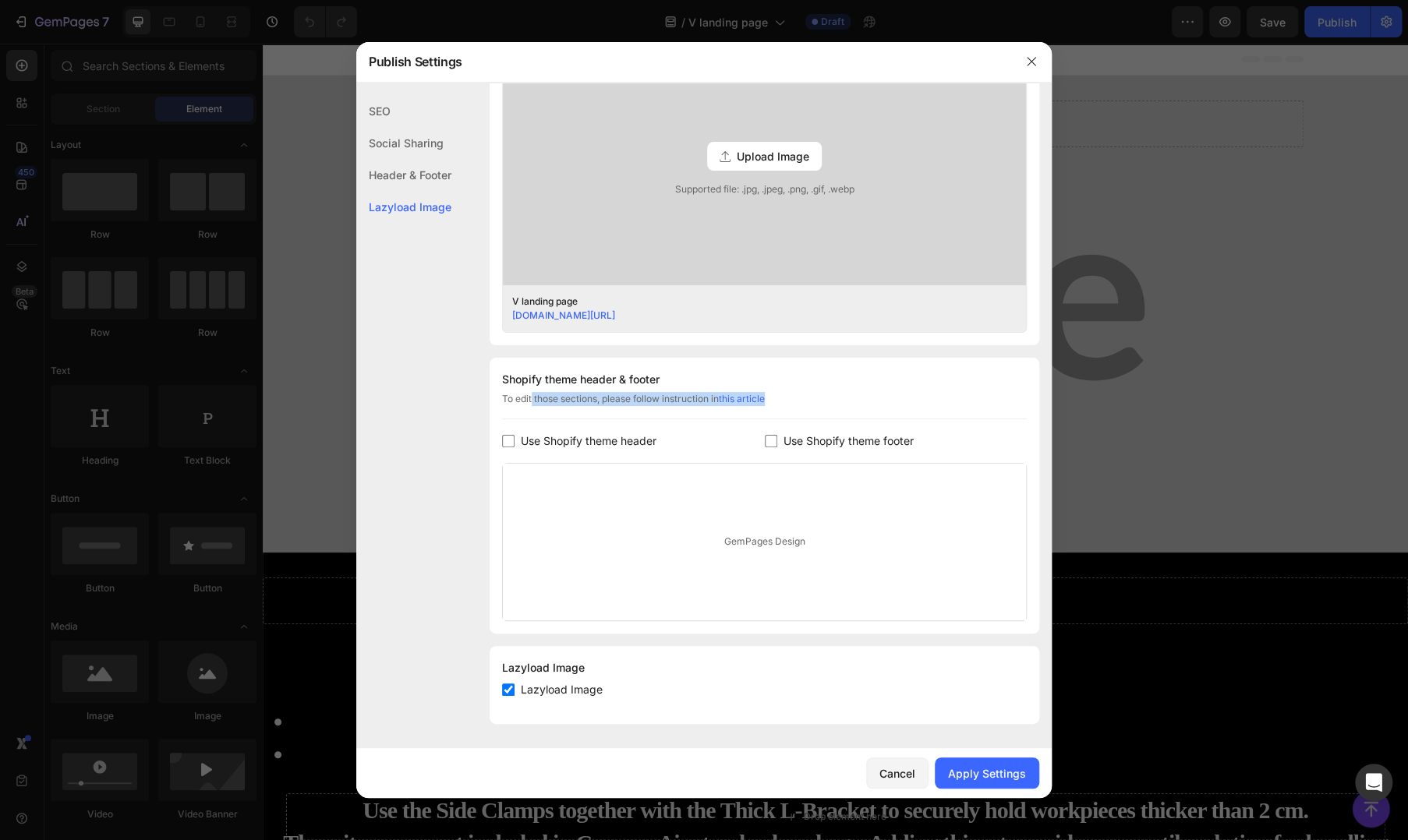
drag, startPoint x: 530, startPoint y: 396, endPoint x: 768, endPoint y: 408, distance: 238.3
click at [768, 408] on div "To edit those sections, please follow instruction in this article" at bounding box center [764, 405] width 525 height 28
click at [798, 406] on div "To edit those sections, please follow instruction in this article" at bounding box center [764, 405] width 525 height 28
drag, startPoint x: 543, startPoint y: 395, endPoint x: 723, endPoint y: 397, distance: 180.0
click at [723, 397] on div "To edit those sections, please follow instruction in this article" at bounding box center [764, 405] width 525 height 28
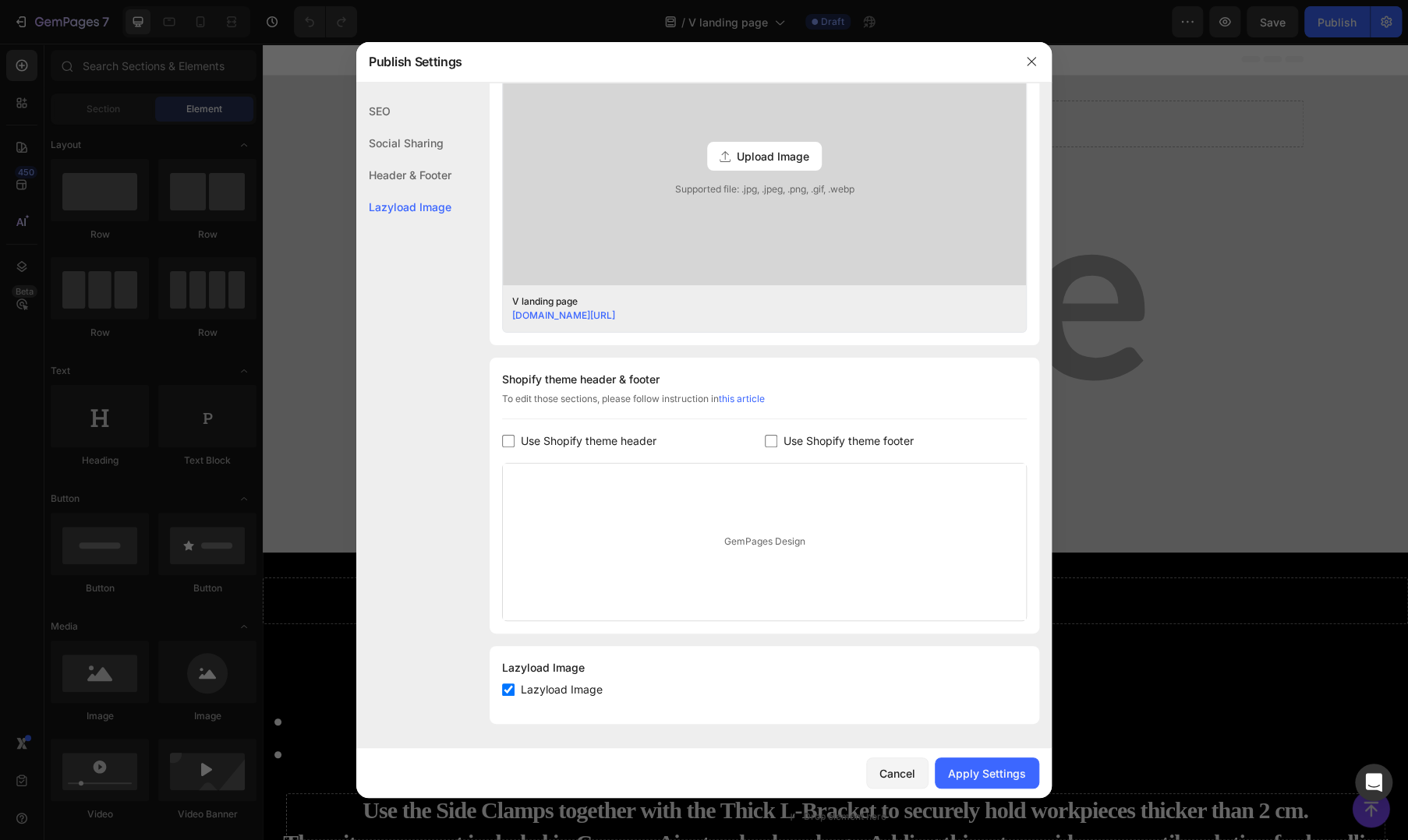
click at [572, 400] on div "To edit those sections, please follow instruction in this article" at bounding box center [764, 405] width 525 height 28
click at [617, 374] on div "Shopify theme header & footer" at bounding box center [764, 380] width 525 height 19
drag, startPoint x: 502, startPoint y: 409, endPoint x: 782, endPoint y: 412, distance: 280.0
click at [782, 412] on div "To edit those sections, please follow instruction in this article" at bounding box center [764, 405] width 525 height 28
click at [786, 412] on div "To edit those sections, please follow instruction in this article" at bounding box center [764, 405] width 525 height 28
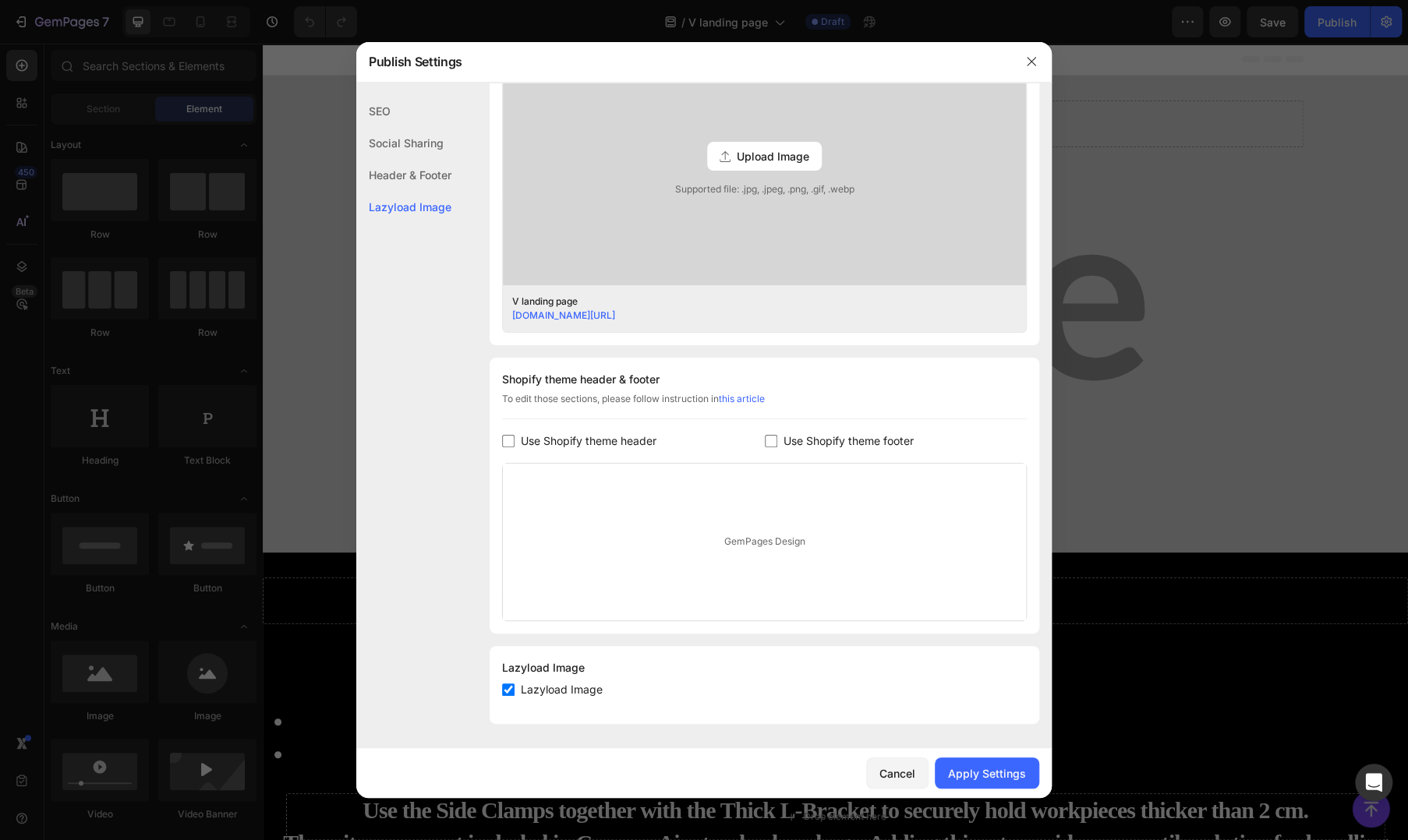
click at [557, 689] on span "Lazyload Image" at bounding box center [562, 690] width 82 height 19
checkbox input "true"
click at [968, 780] on div "Apply Settings" at bounding box center [987, 774] width 78 height 17
click at [327, 653] on div at bounding box center [704, 420] width 1408 height 840
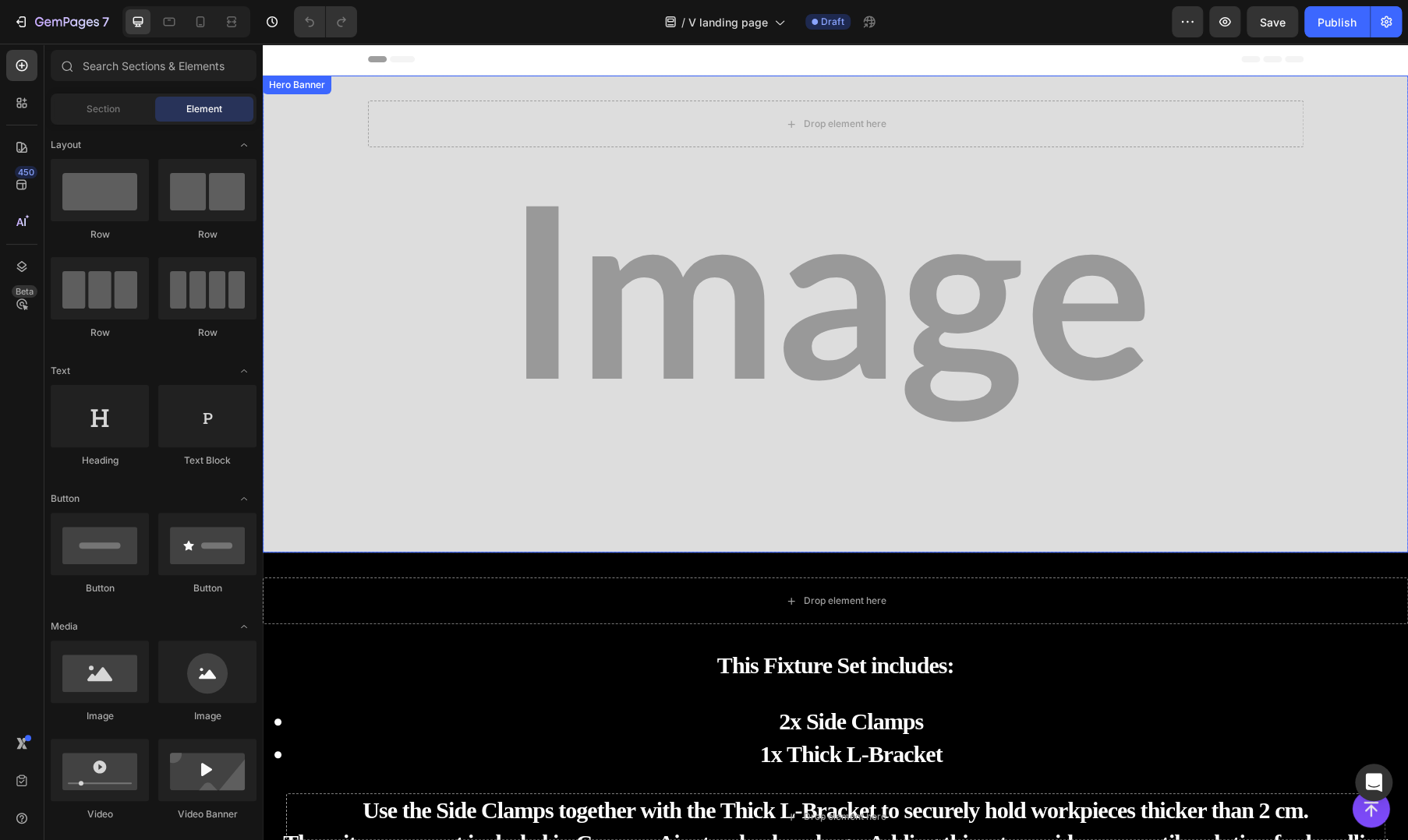
drag, startPoint x: 1126, startPoint y: 281, endPoint x: 404, endPoint y: 120, distance: 739.7
click at [1127, 281] on div "Background Image" at bounding box center [835, 315] width 1146 height 477
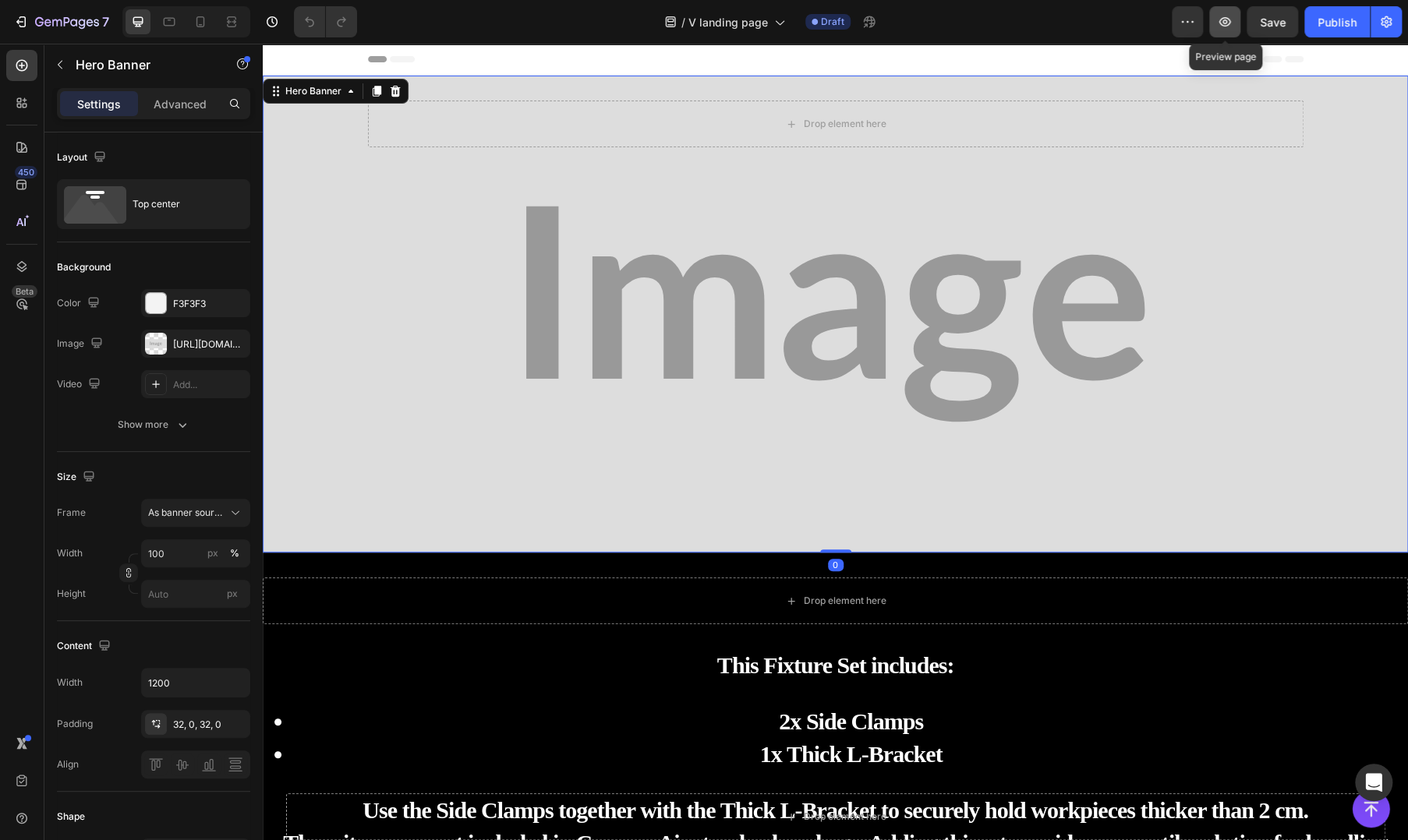
click at [1214, 32] on button "button" at bounding box center [1225, 21] width 31 height 31
click at [1229, 25] on icon "button" at bounding box center [1225, 22] width 12 height 9
click at [1227, 13] on button "button" at bounding box center [1225, 21] width 31 height 31
click at [1107, 399] on div "Background Image" at bounding box center [835, 315] width 1146 height 477
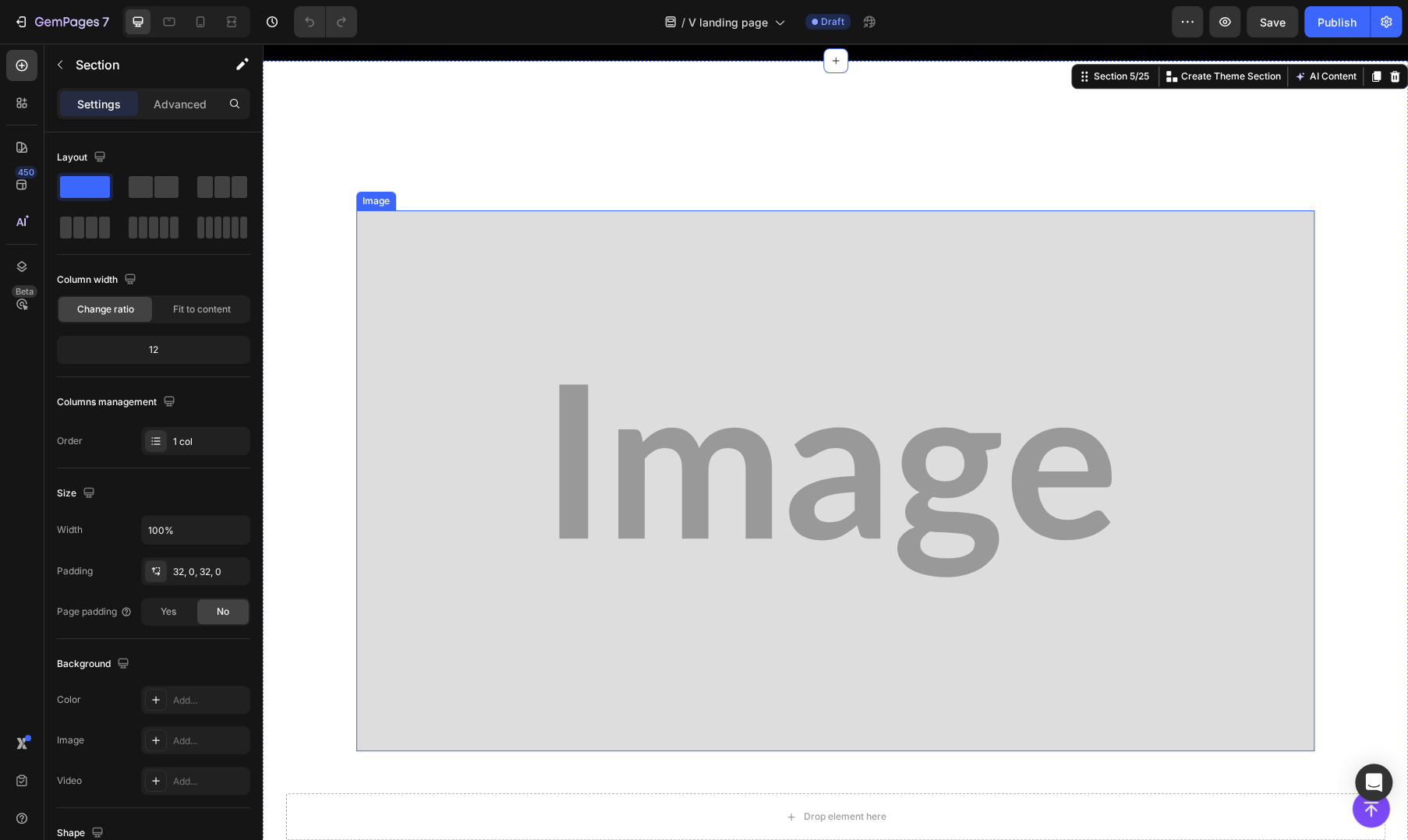
click at [375, 703] on img at bounding box center [836, 480] width 958 height 541
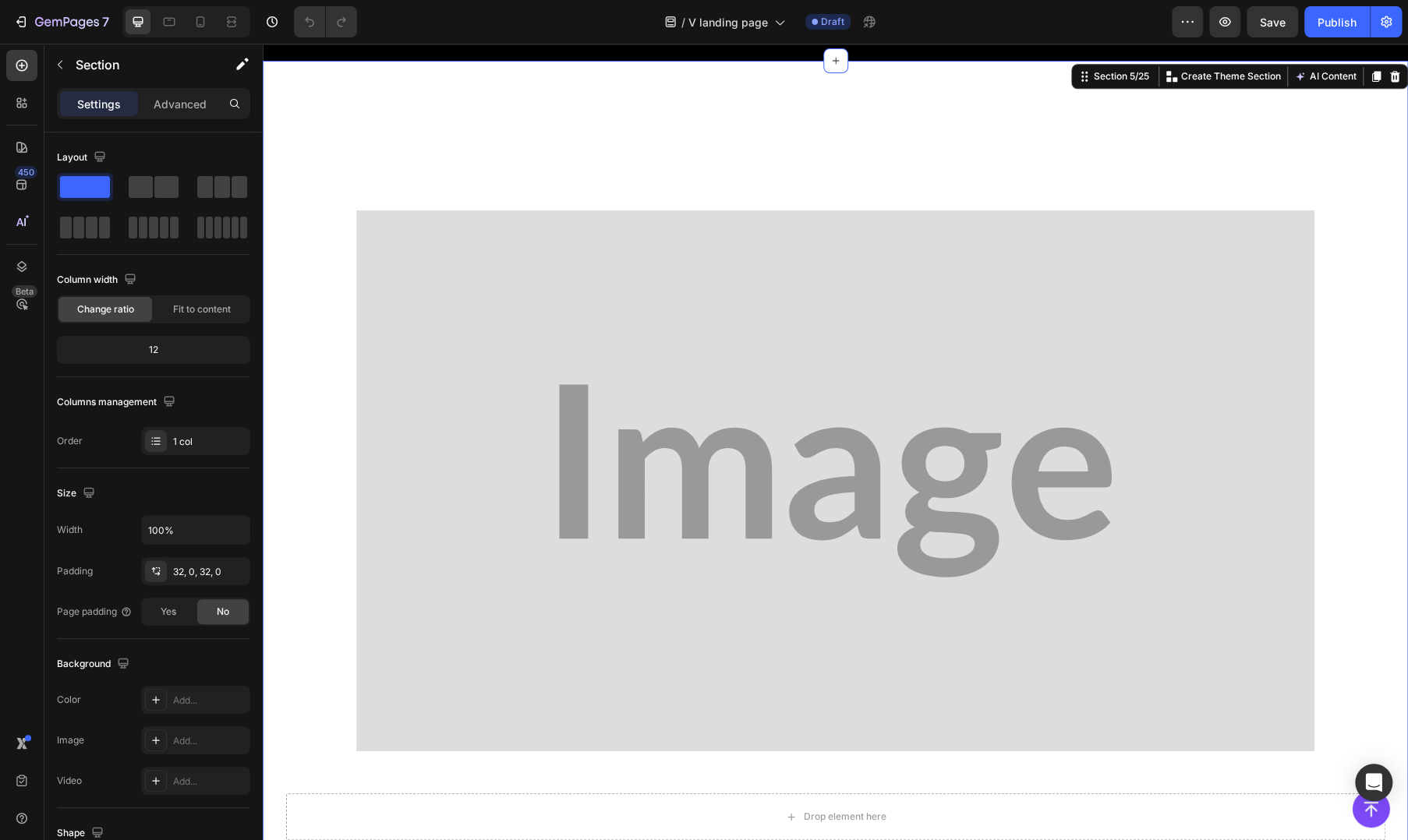
drag, startPoint x: 310, startPoint y: 771, endPoint x: 322, endPoint y: 782, distance: 16.3
click at [475, 723] on img at bounding box center [836, 480] width 958 height 541
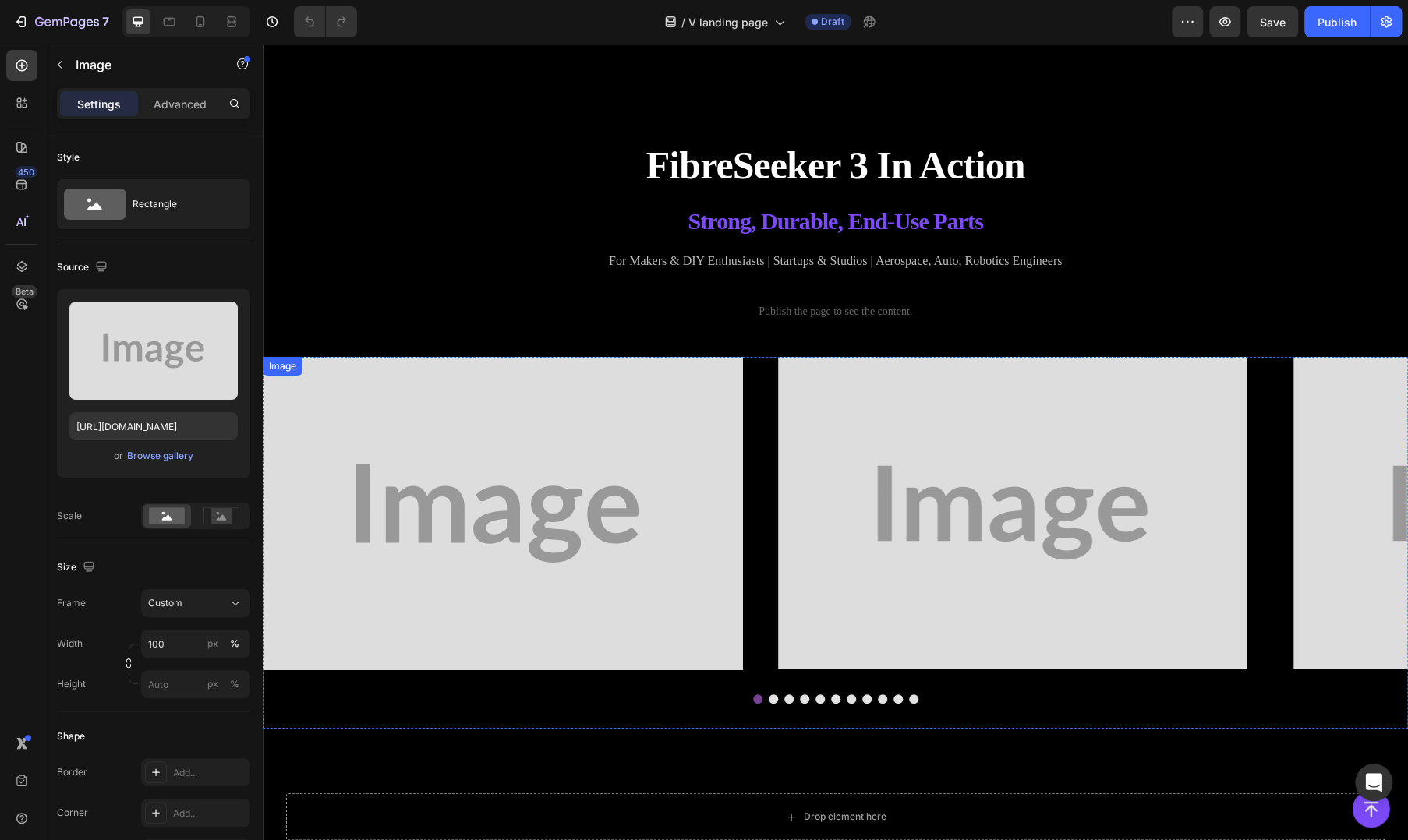
scroll to position [2857, 0]
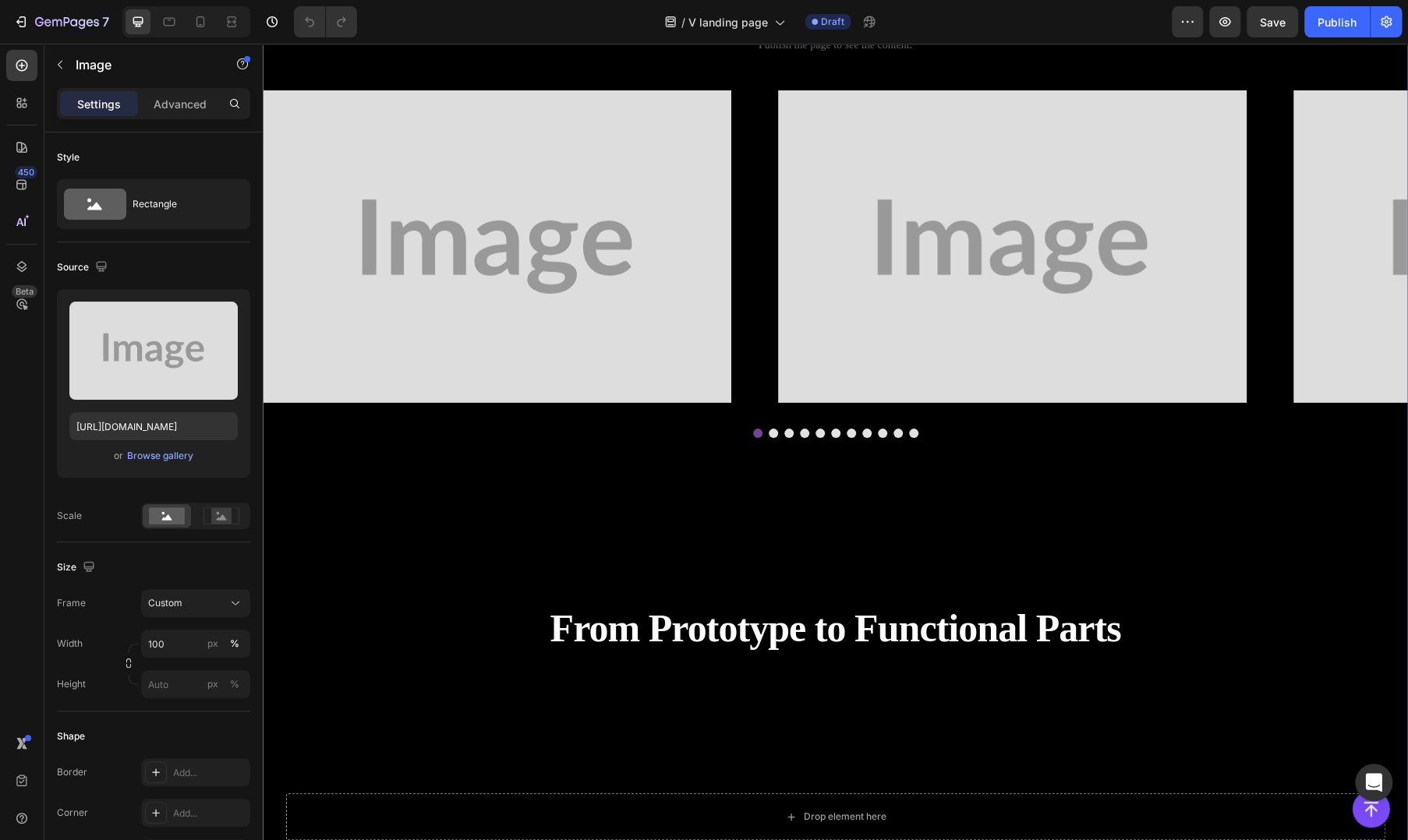
drag, startPoint x: 467, startPoint y: 772, endPoint x: 430, endPoint y: 774, distance: 37.1
click at [467, 772] on div "Image FibreSeeker 3 In Action Heading Strong, Durable, End-Use Parts Text Block…" at bounding box center [835, 365] width 1146 height 1607
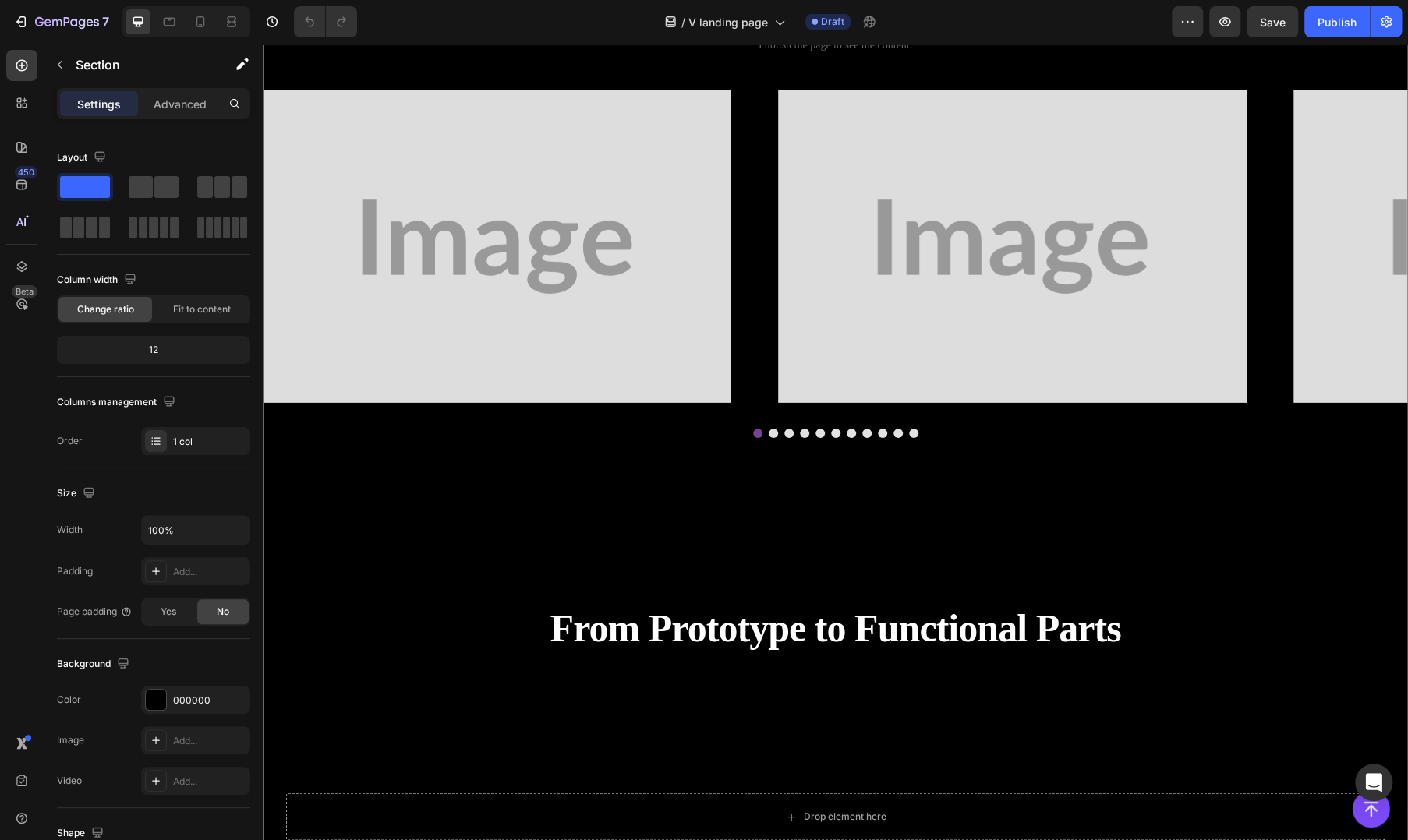
click at [949, 740] on div "Image FibreSeeker 3 In Action Heading Strong, Durable, End-Use Parts Text Block…" at bounding box center [835, 365] width 1146 height 1607
click at [1168, 185] on div "Image FibreSeeker 3 In Action Heading Strong, Durable, End-Use Parts Text Block…" at bounding box center [835, 365] width 1146 height 1607
click at [1228, 19] on icon "button" at bounding box center [1225, 22] width 16 height 16
click at [1229, 17] on icon "button" at bounding box center [1225, 22] width 16 height 16
